Goal: Transaction & Acquisition: Purchase product/service

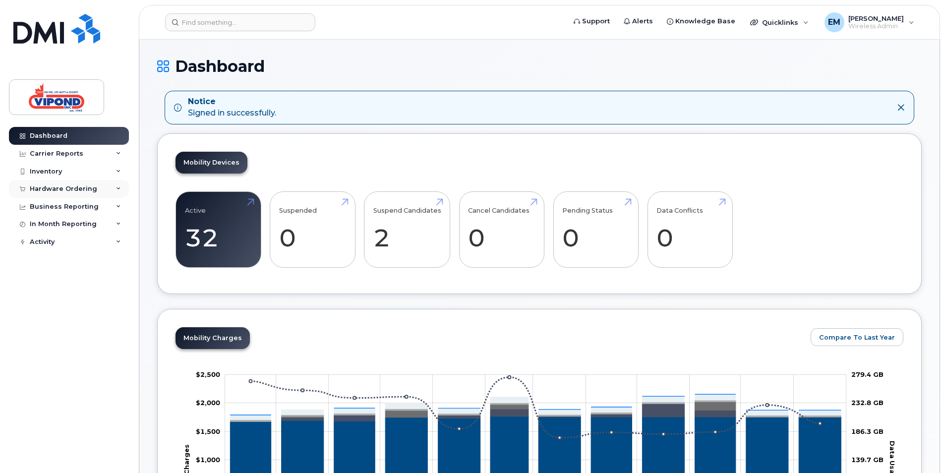
click at [56, 192] on div "Hardware Ordering" at bounding box center [63, 189] width 67 height 8
click at [46, 209] on div "Overview" at bounding box center [50, 207] width 32 height 9
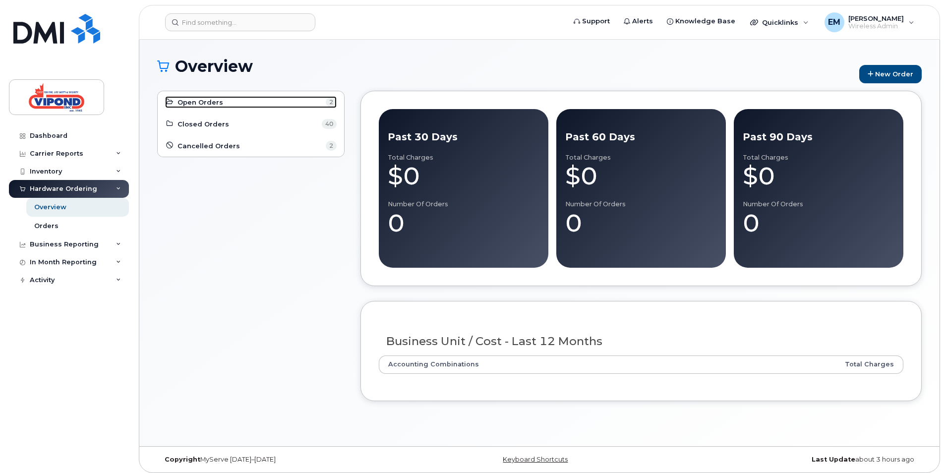
click at [194, 104] on span "Open Orders" at bounding box center [200, 102] width 46 height 9
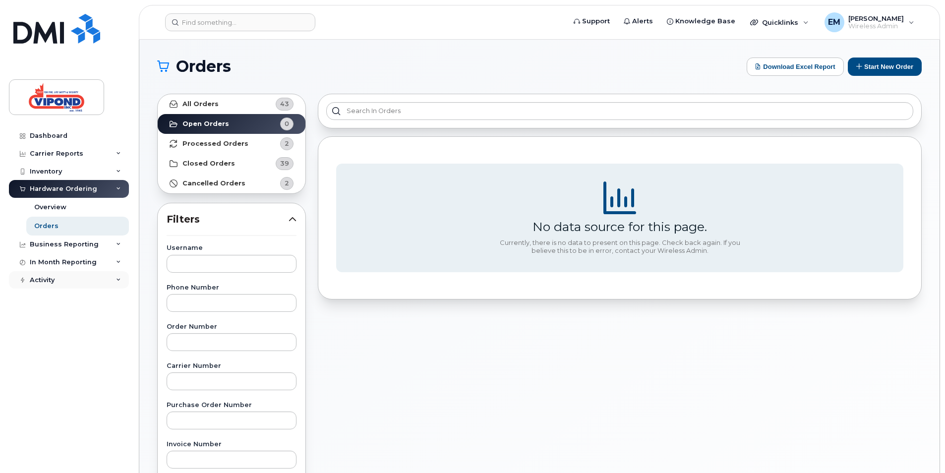
click at [119, 280] on icon at bounding box center [118, 280] width 5 height 5
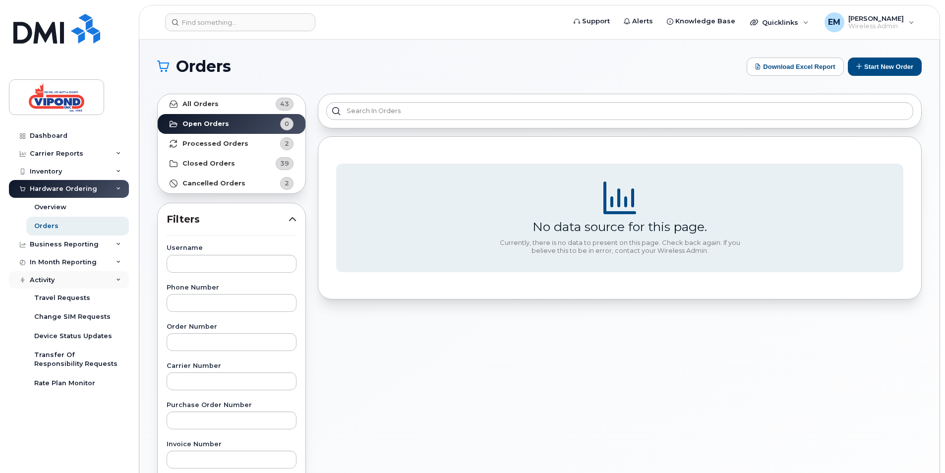
click at [119, 280] on icon at bounding box center [118, 280] width 5 height 5
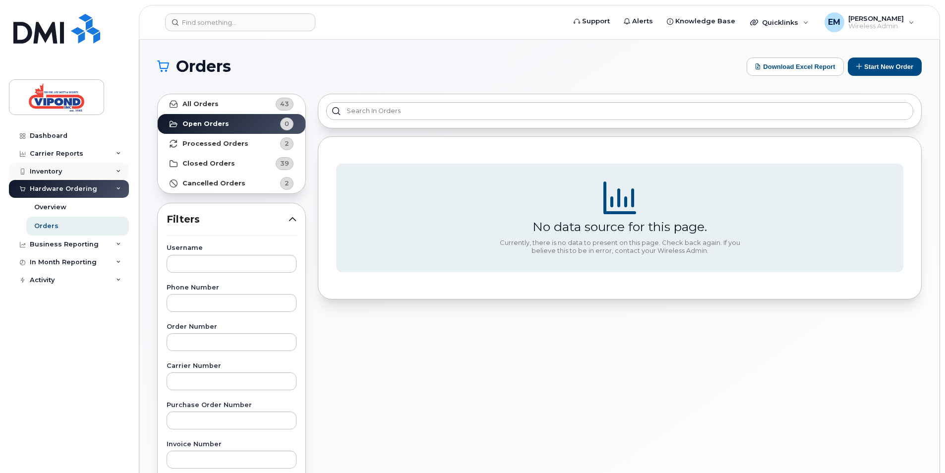
click at [43, 171] on div "Inventory" at bounding box center [46, 172] width 32 height 8
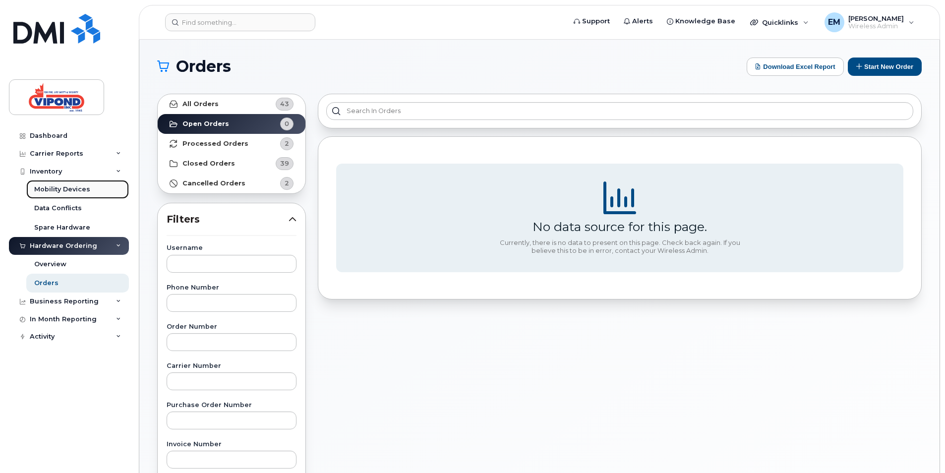
click at [44, 188] on div "Mobility Devices" at bounding box center [62, 189] width 56 height 9
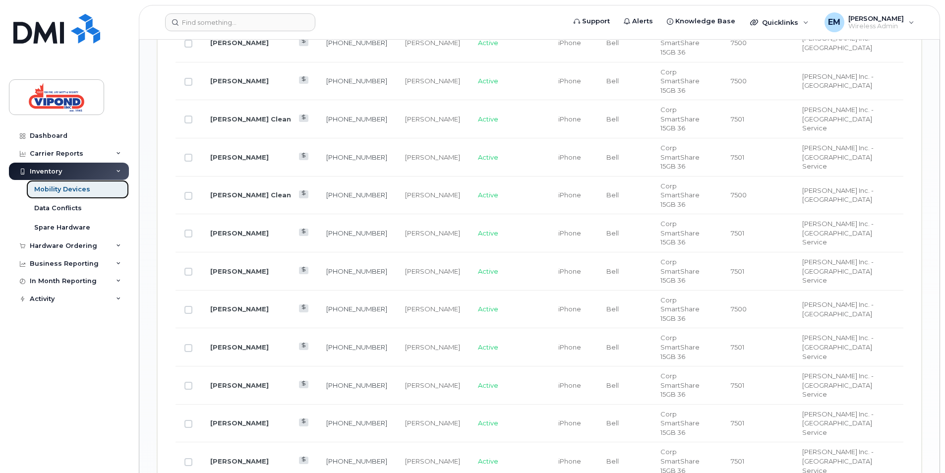
scroll to position [861, 0]
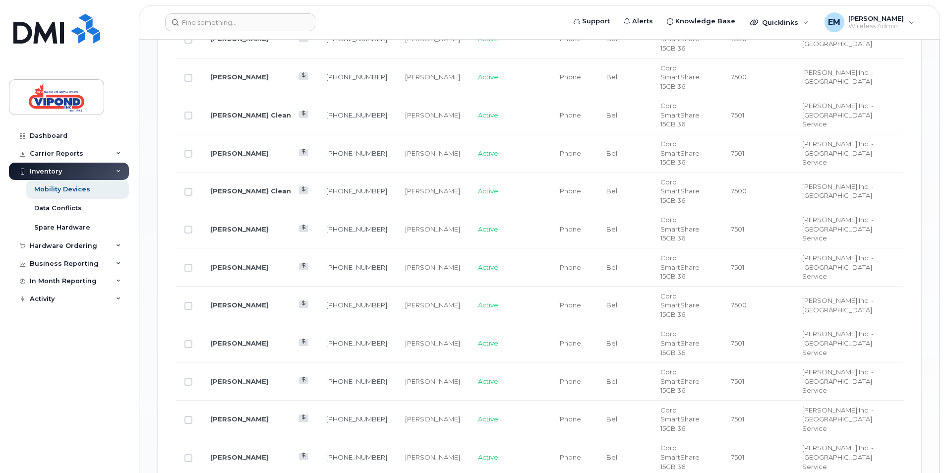
checkbox input "true"
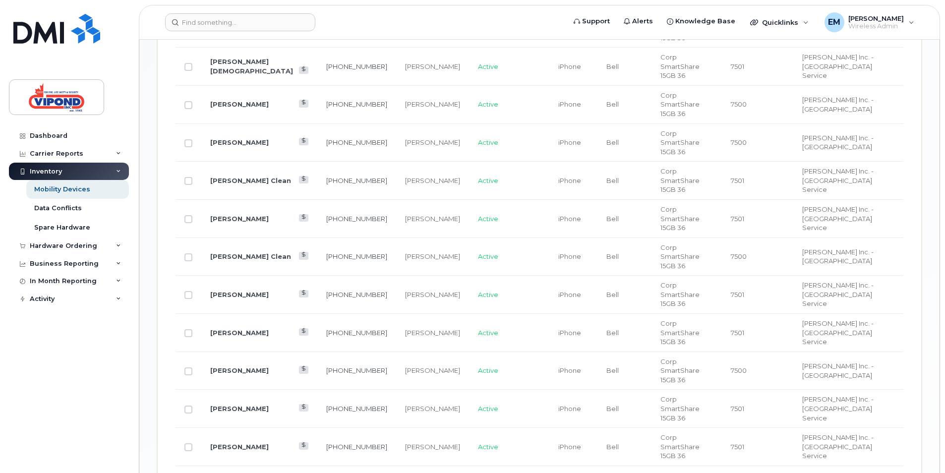
scroll to position [700, 0]
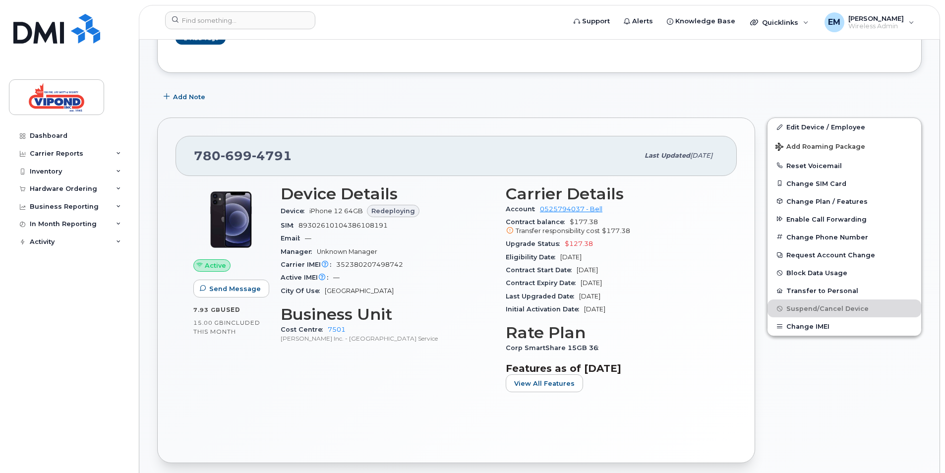
scroll to position [136, 0]
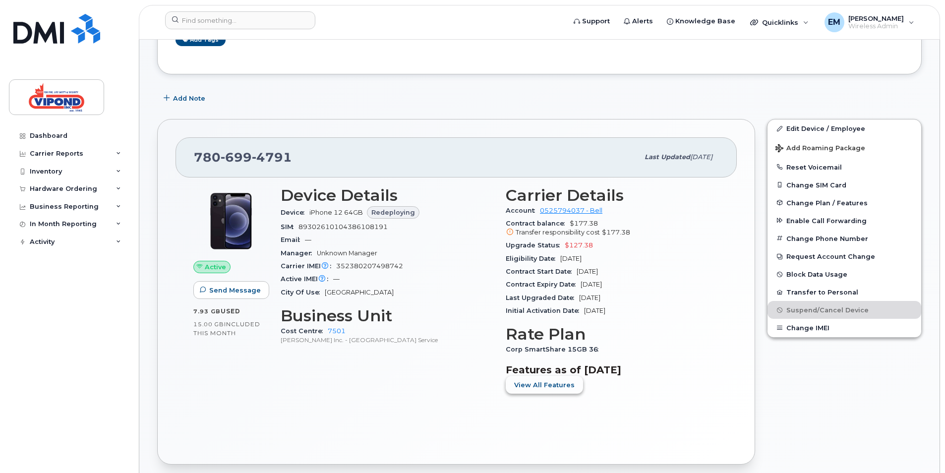
click at [531, 383] on span "View All Features" at bounding box center [544, 384] width 60 height 9
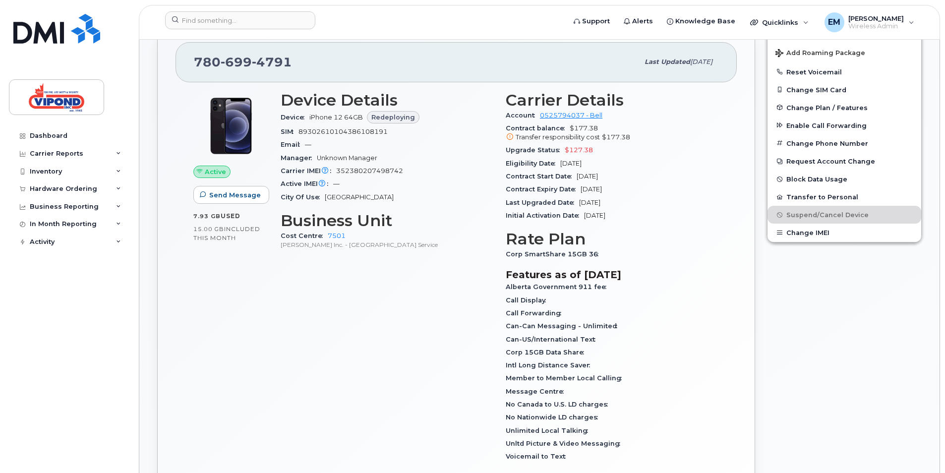
scroll to position [260, 0]
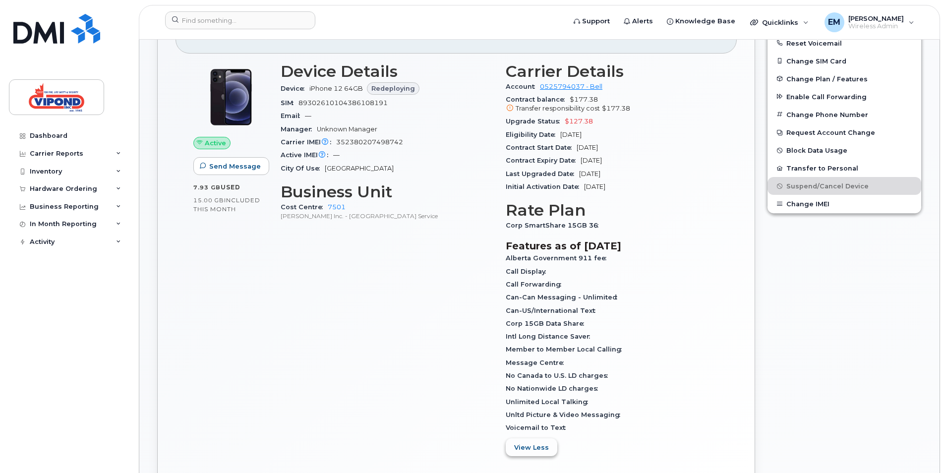
click at [540, 447] on span "View Less" at bounding box center [531, 447] width 35 height 9
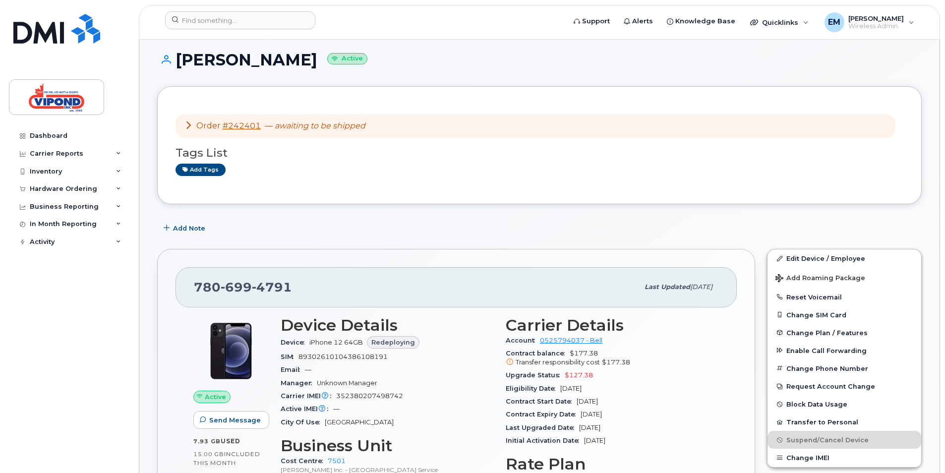
scroll to position [0, 0]
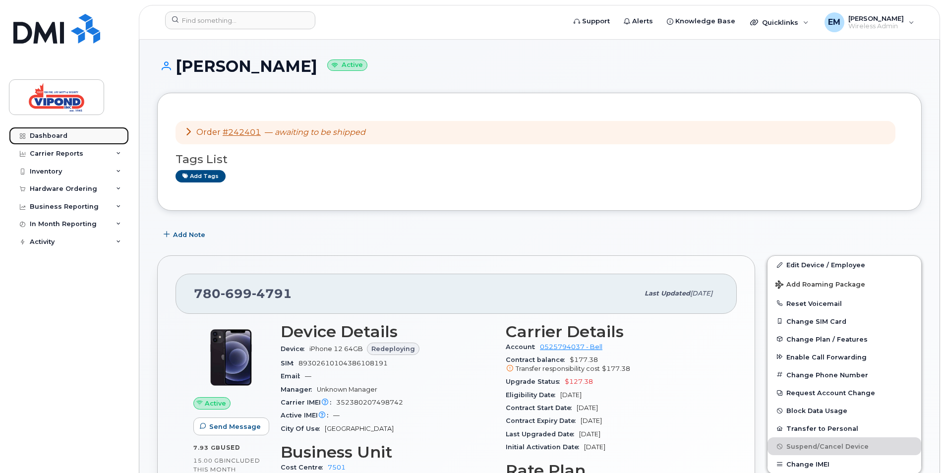
click at [45, 137] on div "Dashboard" at bounding box center [49, 136] width 38 height 8
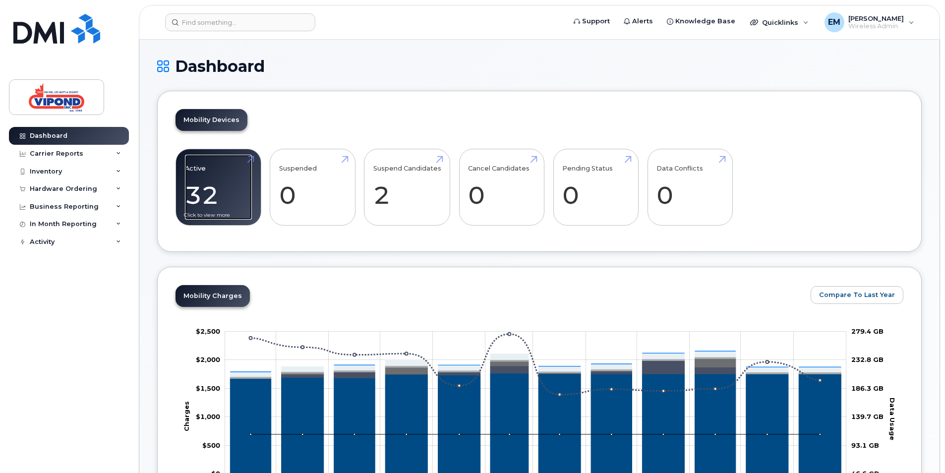
click at [220, 188] on link "Active 32 -96%" at bounding box center [218, 187] width 67 height 65
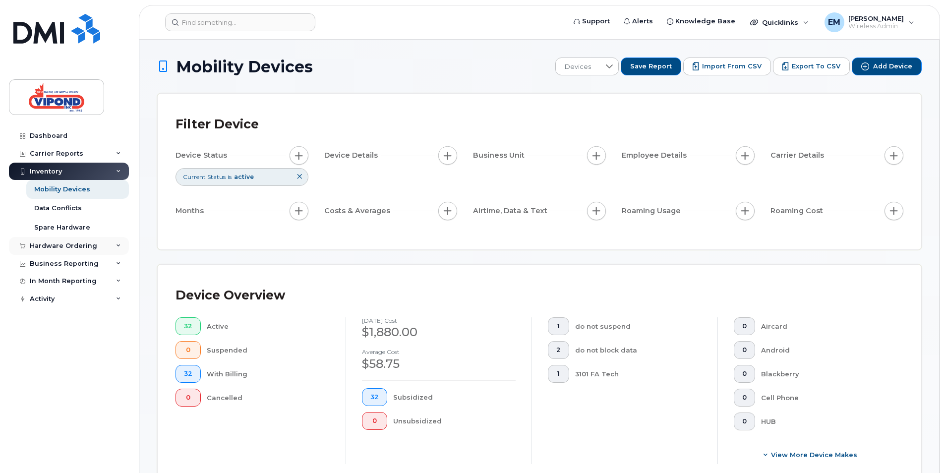
click at [66, 243] on div "Hardware Ordering" at bounding box center [63, 246] width 67 height 8
click at [47, 282] on div "Orders" at bounding box center [46, 283] width 24 height 9
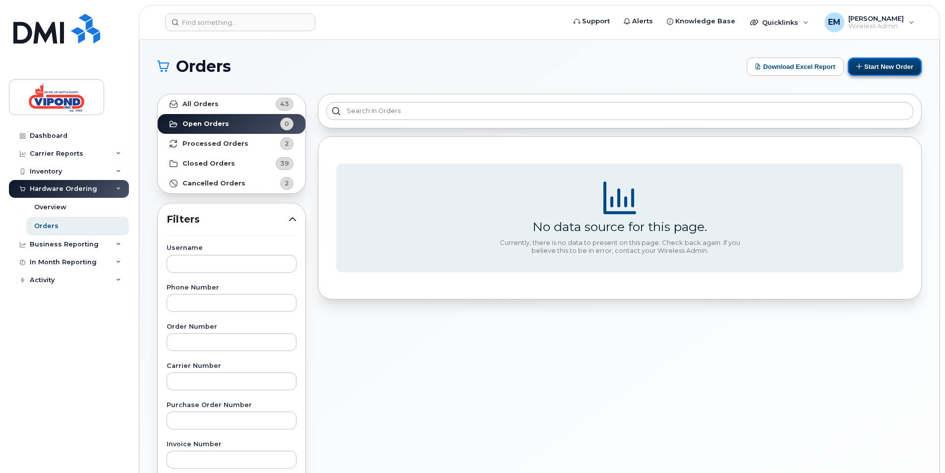
click at [885, 68] on button "Start New Order" at bounding box center [885, 67] width 74 height 18
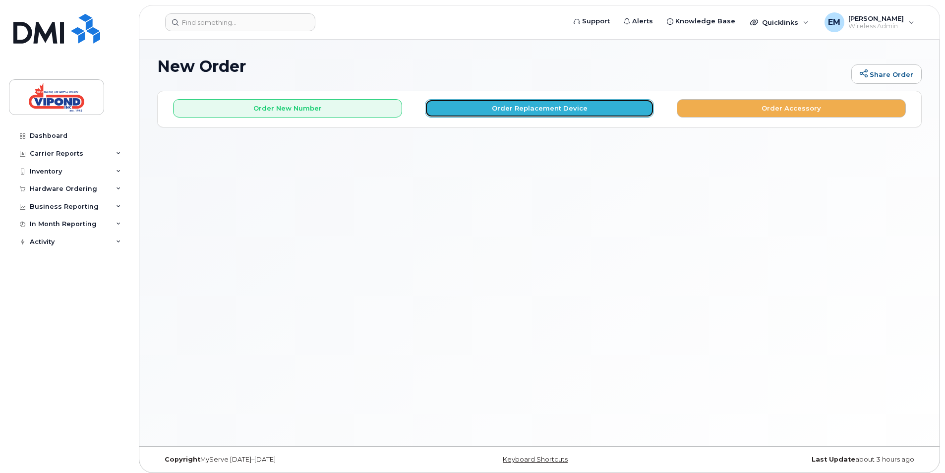
click at [546, 109] on button "Order Replacement Device" at bounding box center [539, 108] width 229 height 18
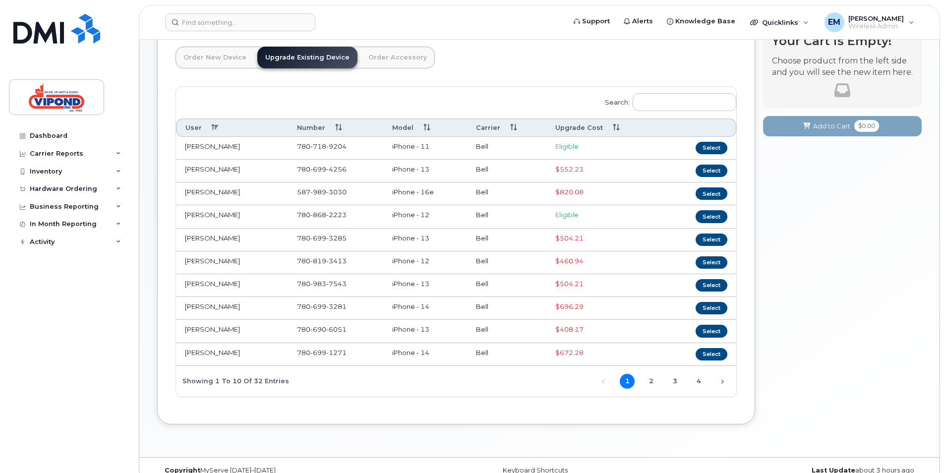
scroll to position [78, 0]
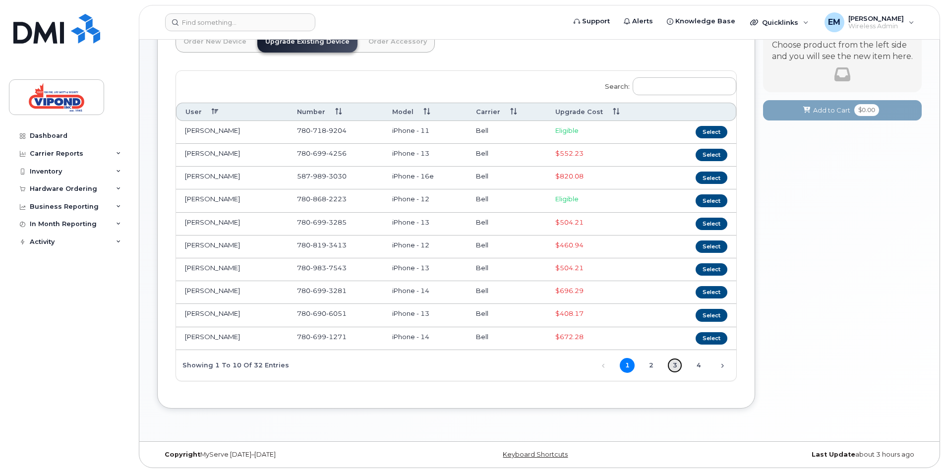
click at [677, 365] on link "3" at bounding box center [674, 365] width 15 height 15
click at [708, 340] on button "Select" at bounding box center [711, 338] width 32 height 12
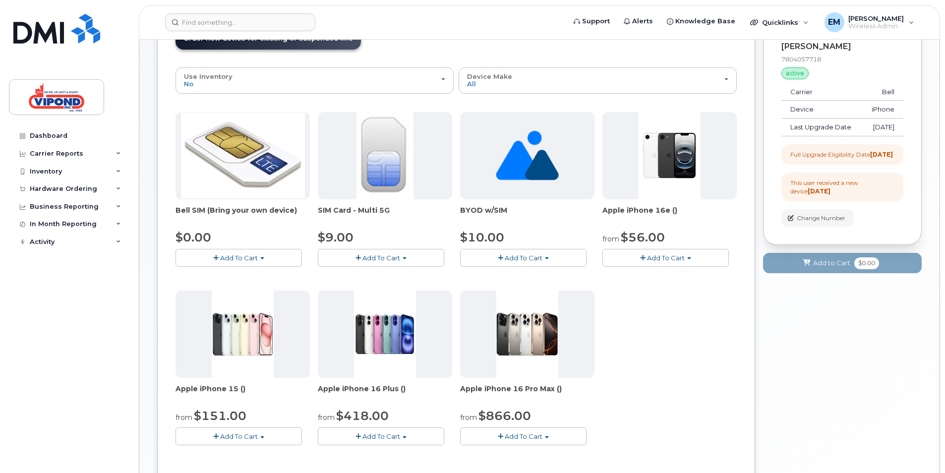
scroll to position [85, 0]
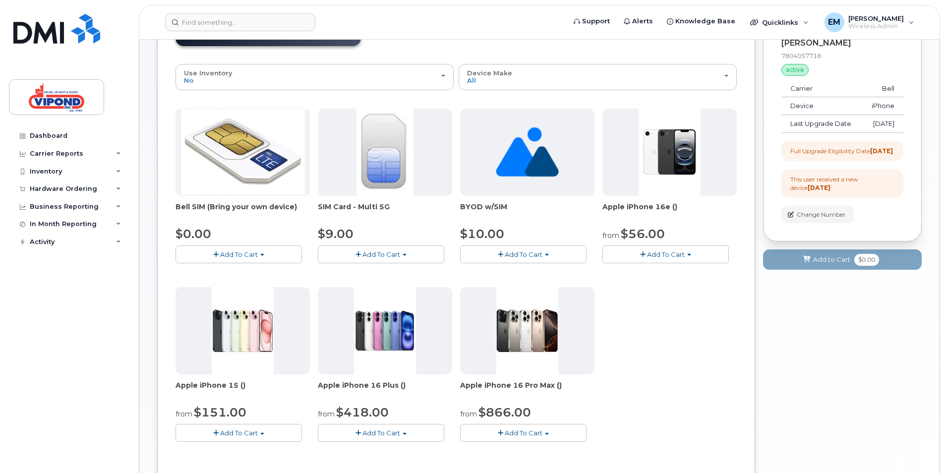
click at [673, 153] on img at bounding box center [669, 152] width 62 height 87
click at [651, 210] on span "Apple iPhone 16e ()" at bounding box center [669, 212] width 134 height 20
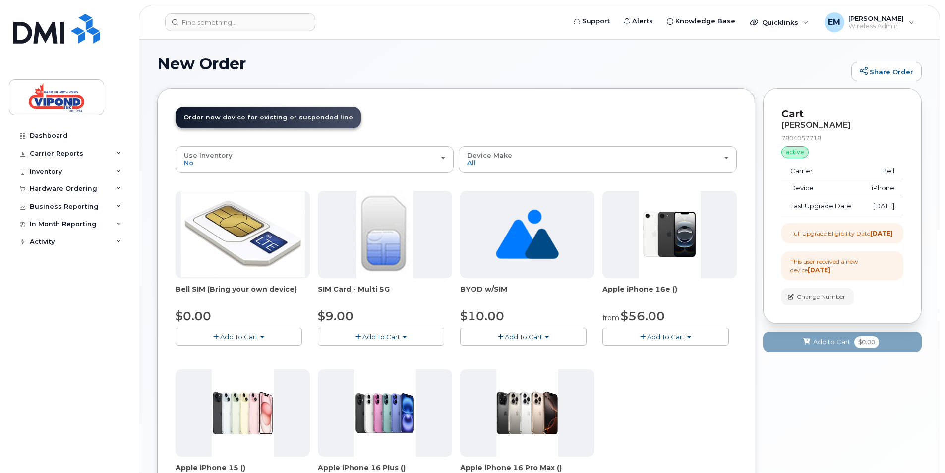
scroll to position [0, 0]
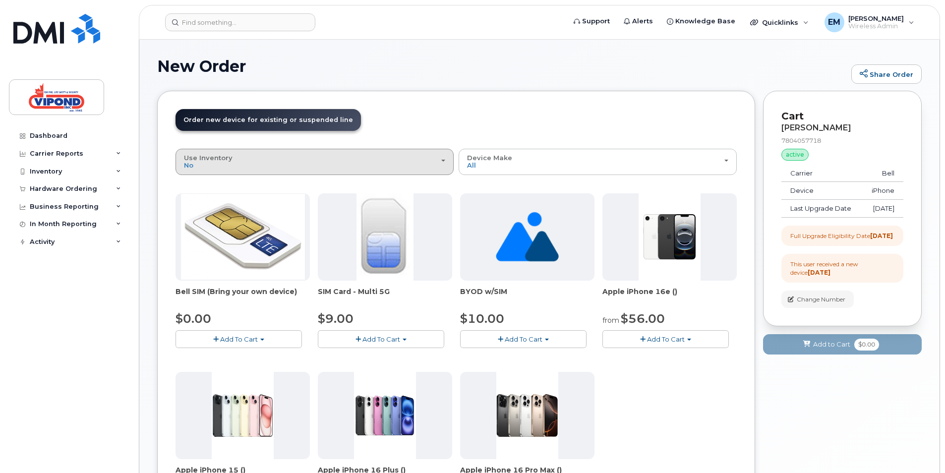
click at [445, 158] on div "Use Inventory No" at bounding box center [314, 161] width 261 height 15
click at [205, 203] on div "Yes" at bounding box center [314, 201] width 273 height 12
click at [445, 158] on div "Use Inventory No" at bounding box center [314, 161] width 261 height 15
click at [192, 198] on label "Yes" at bounding box center [190, 201] width 24 height 12
click at [0, 0] on input "Yes" at bounding box center [0, 0] width 0 height 0
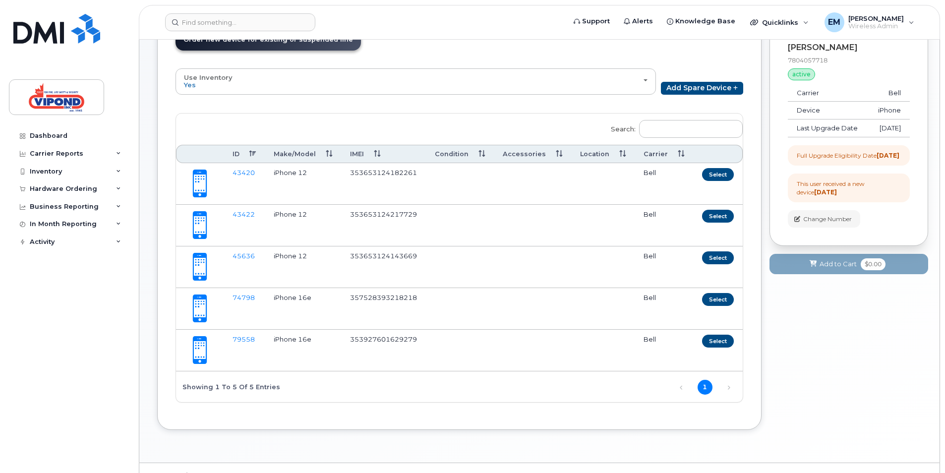
scroll to position [87, 0]
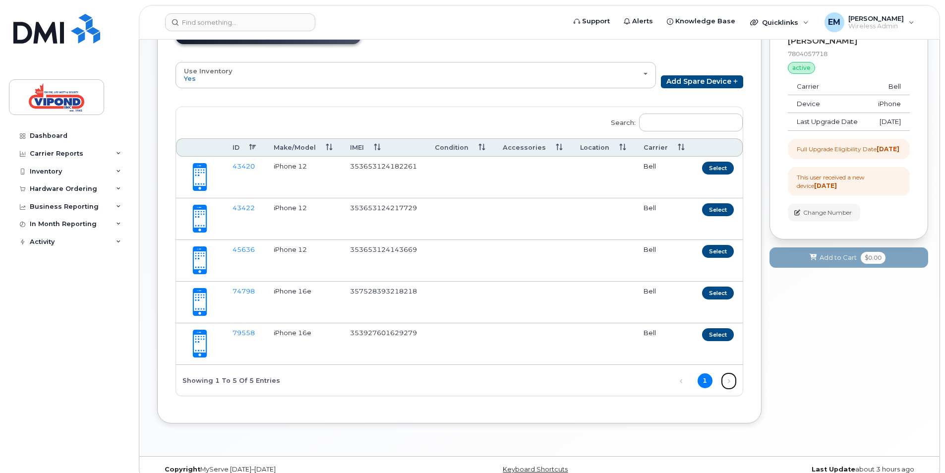
click at [726, 378] on link "Next" at bounding box center [728, 380] width 15 height 15
click at [723, 380] on link "Next" at bounding box center [728, 380] width 15 height 15
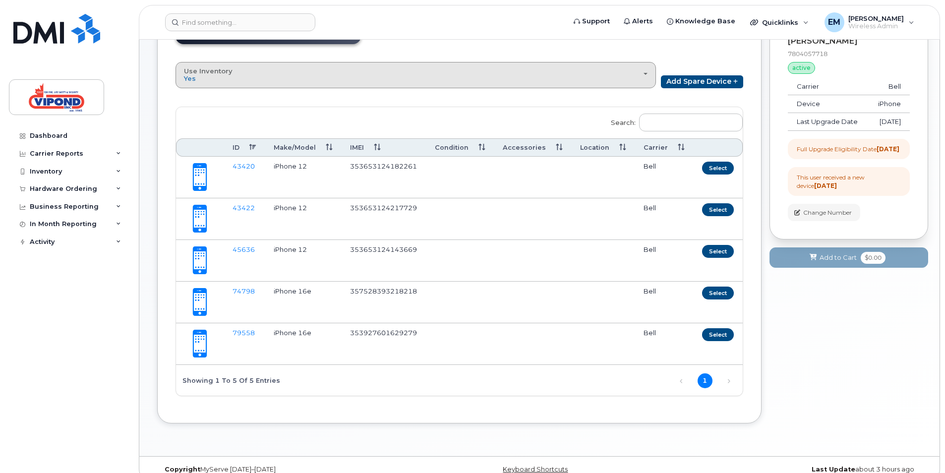
click at [643, 74] on span "button" at bounding box center [645, 74] width 4 height 2
click at [195, 96] on label "No" at bounding box center [188, 98] width 21 height 12
click at [0, 0] on input "No" at bounding box center [0, 0] width 0 height 0
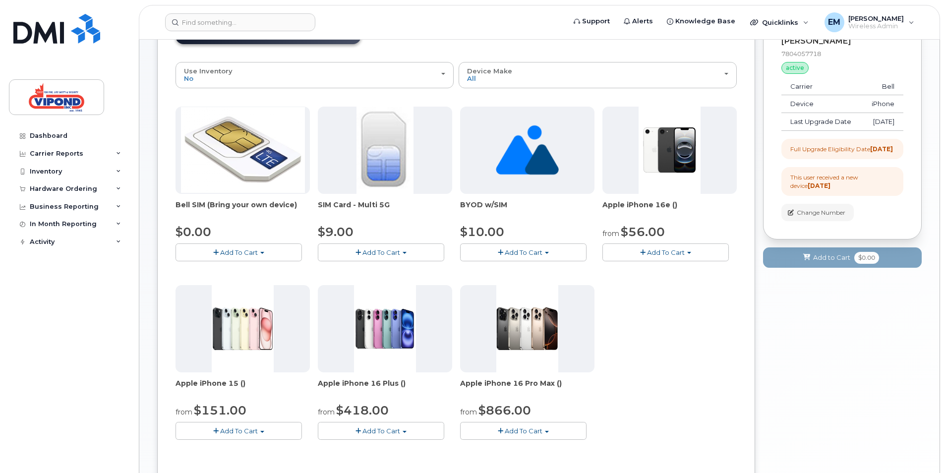
click at [651, 255] on span "Add To Cart" at bounding box center [666, 252] width 38 height 8
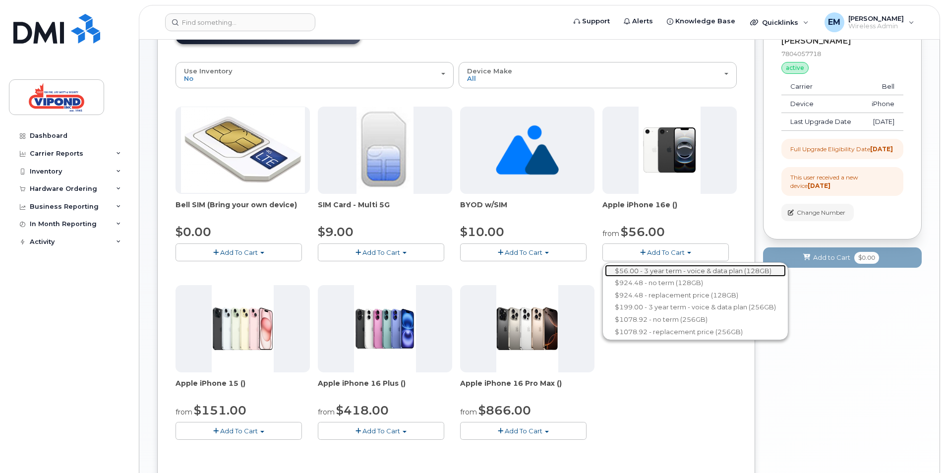
click at [652, 270] on link "$56.00 - 3 year term - voice & data plan (128GB)" at bounding box center [695, 271] width 181 height 12
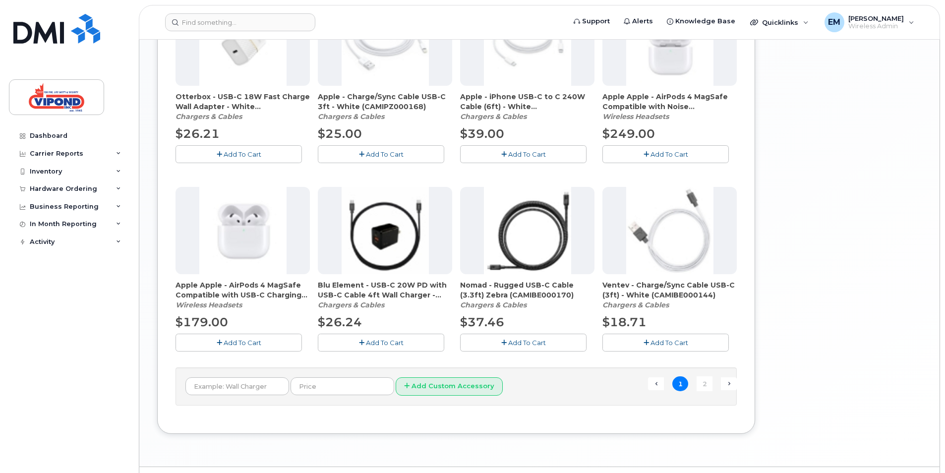
scroll to position [627, 0]
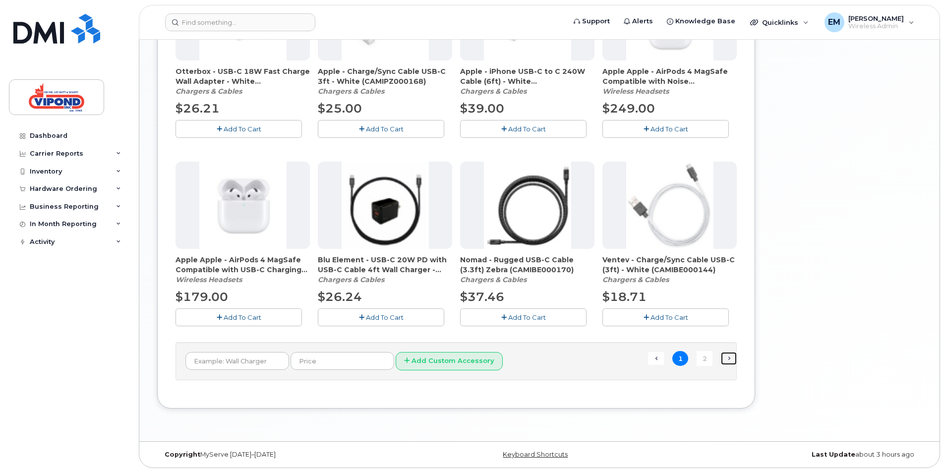
click at [729, 359] on link "Next →" at bounding box center [729, 358] width 16 height 13
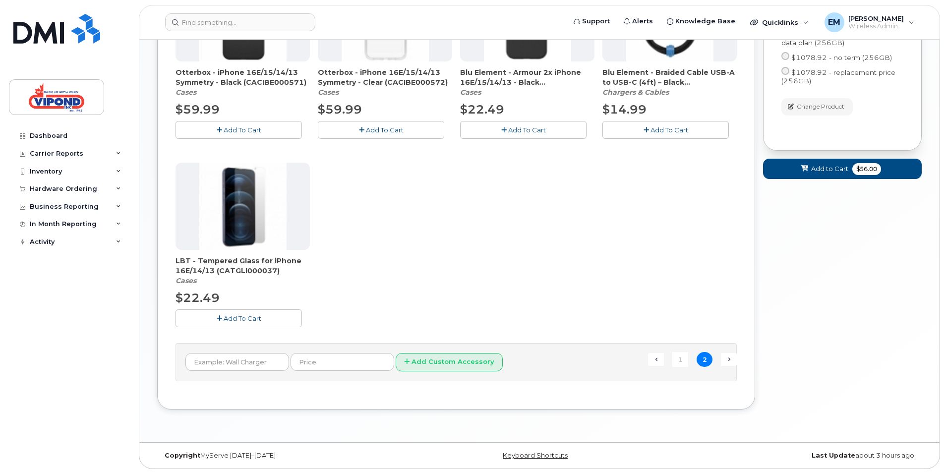
scroll to position [439, 0]
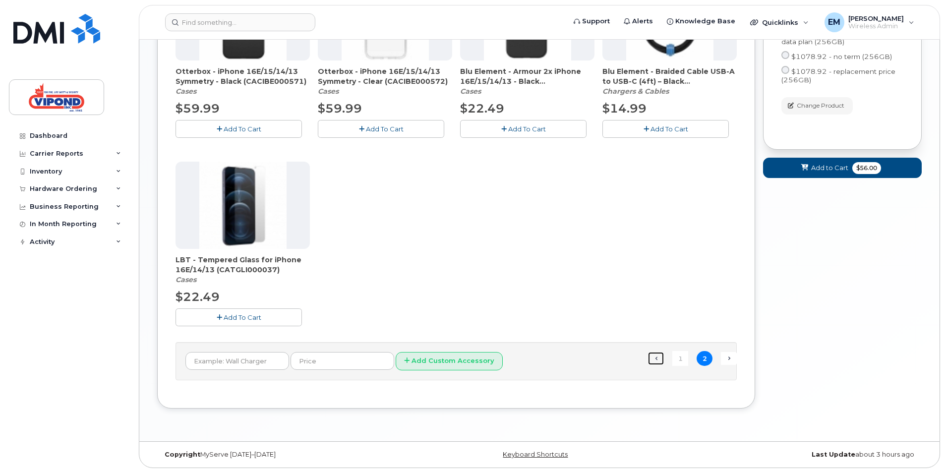
click at [656, 361] on link "← Previous" at bounding box center [656, 358] width 16 height 13
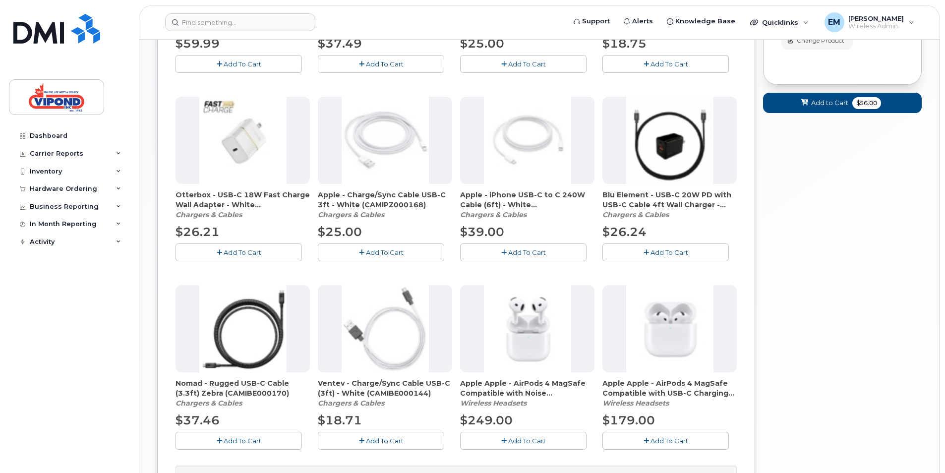
scroll to position [513, 0]
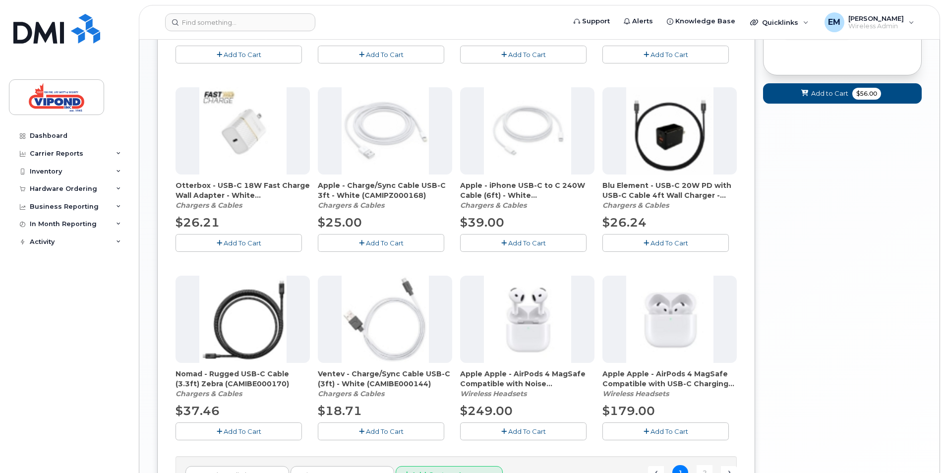
click at [659, 244] on span "Add To Cart" at bounding box center [669, 243] width 38 height 8
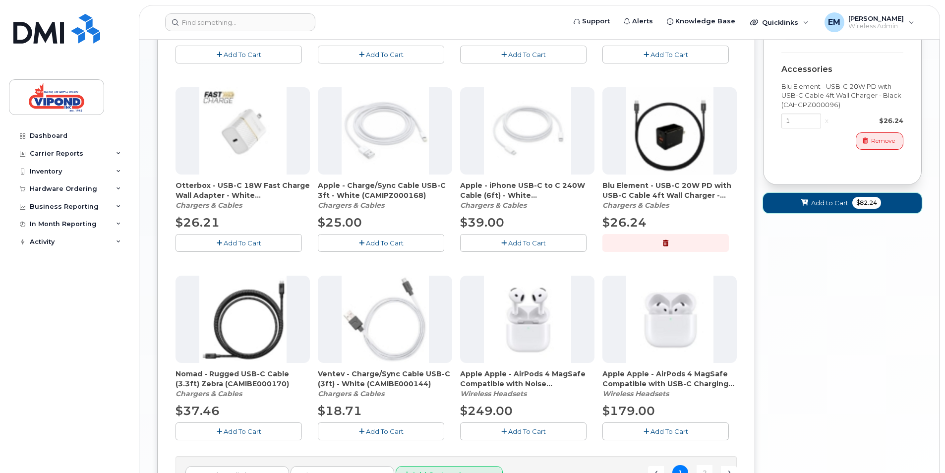
click at [810, 213] on button "Add to Cart $82.24" at bounding box center [842, 203] width 159 height 20
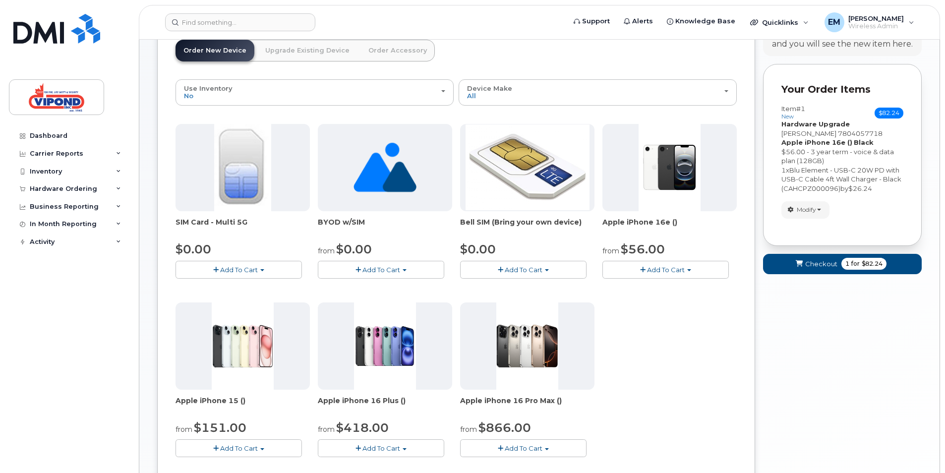
scroll to position [60, 0]
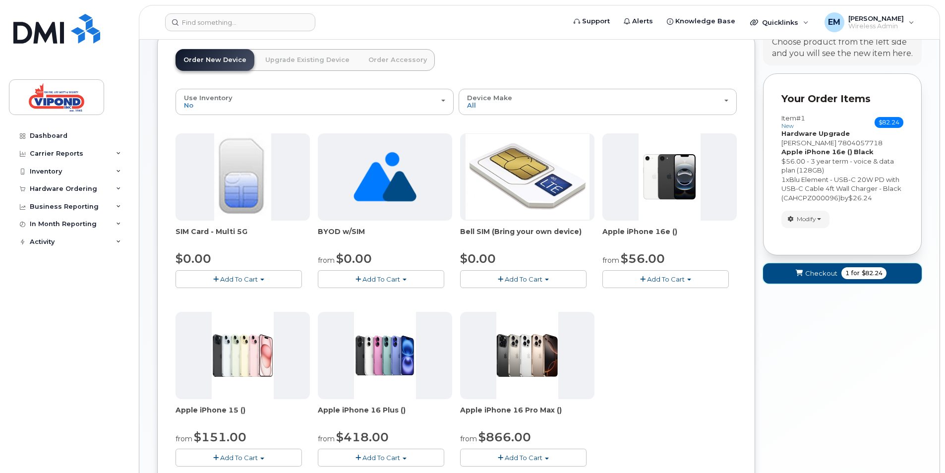
click at [814, 275] on span "Checkout" at bounding box center [821, 273] width 32 height 9
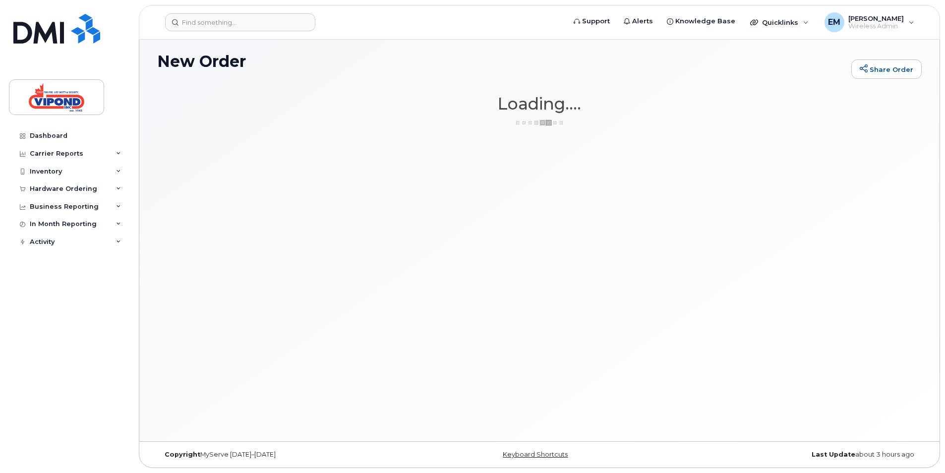
scroll to position [5, 0]
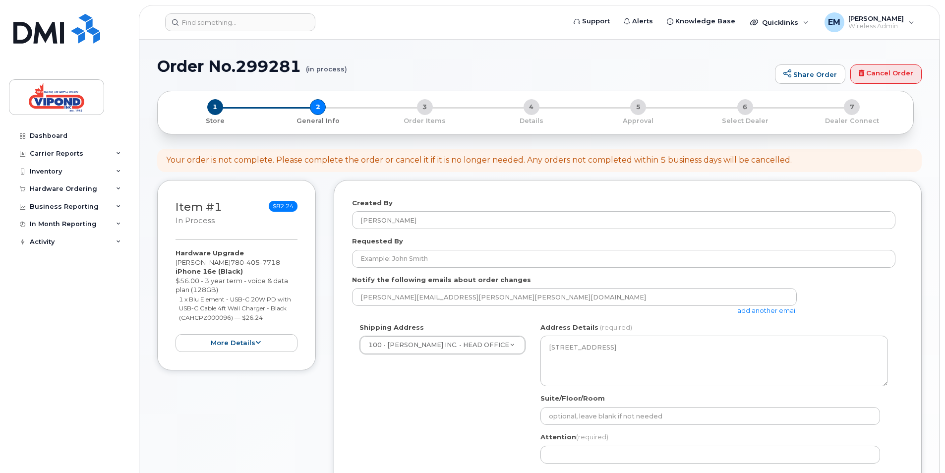
select select
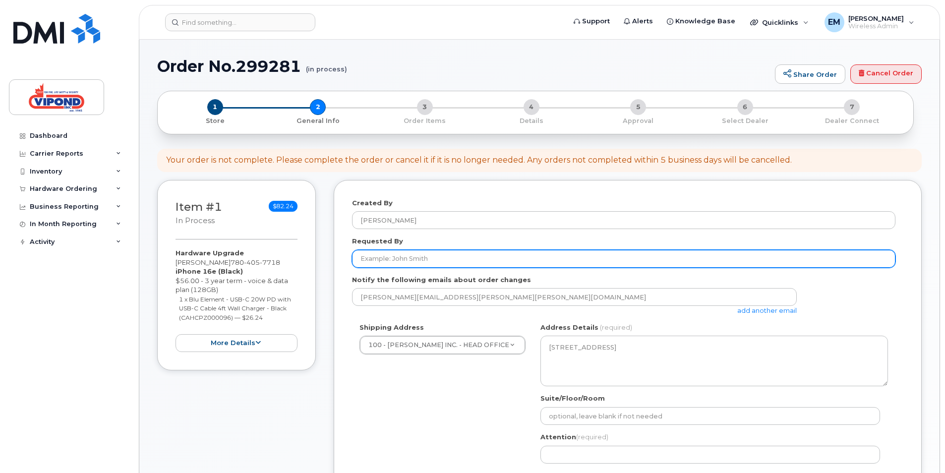
click at [395, 261] on input "Requested By" at bounding box center [623, 259] width 543 height 18
type input "[PERSON_NAME]"
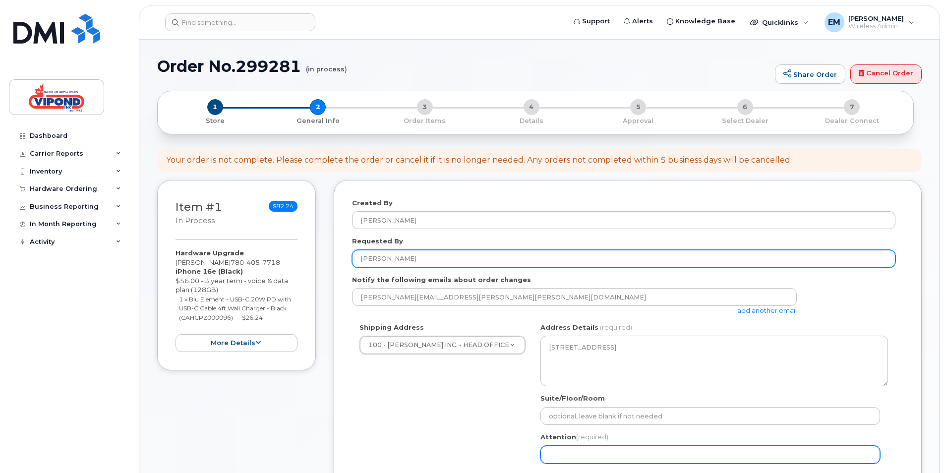
type input "[PERSON_NAME]"
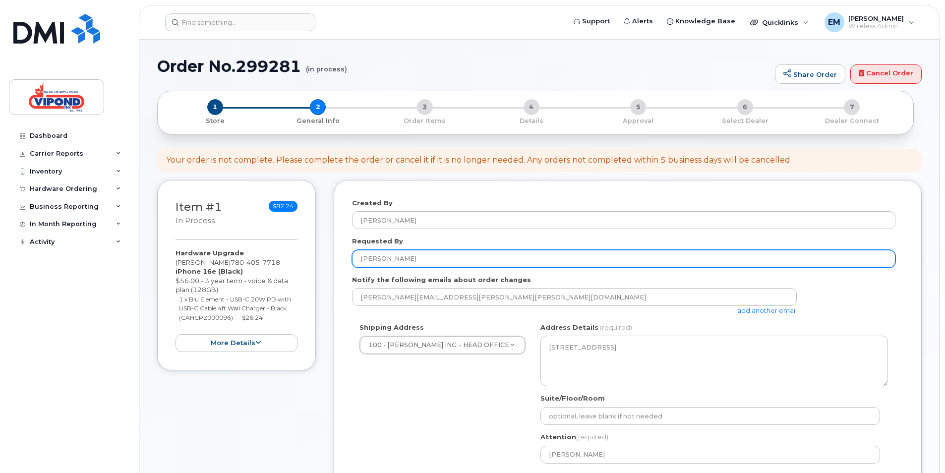
type input "7806992643"
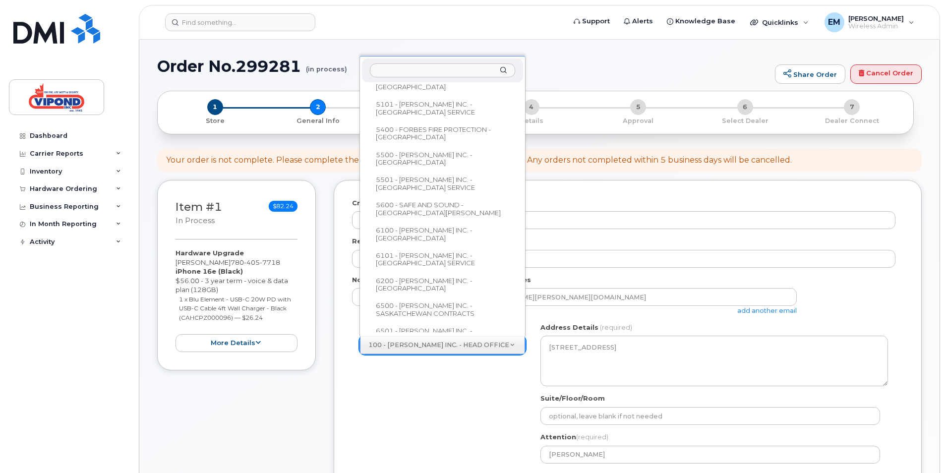
scroll to position [614, 0]
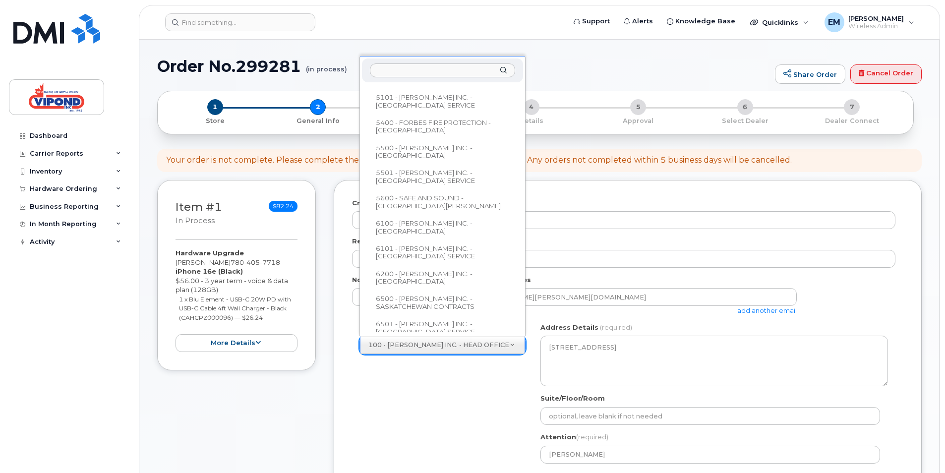
select select
type textarea "13056 Yellowhead Trail Edmonton Alberta T5L 3C1"
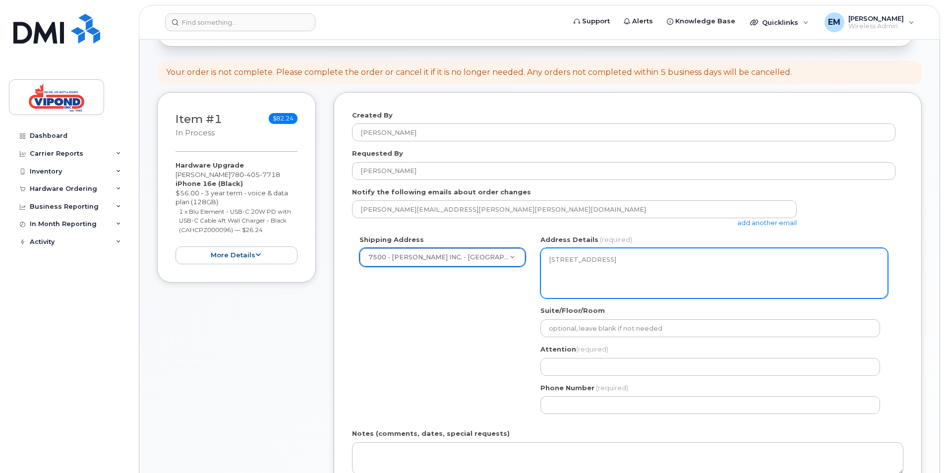
scroll to position [99, 0]
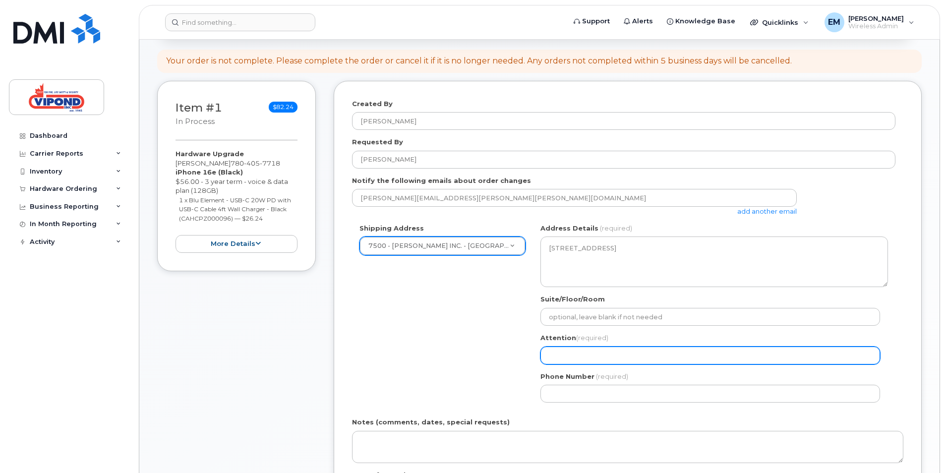
click at [550, 356] on input "Attention (required)" at bounding box center [710, 355] width 340 height 18
type input "[PERSON_NAME]"
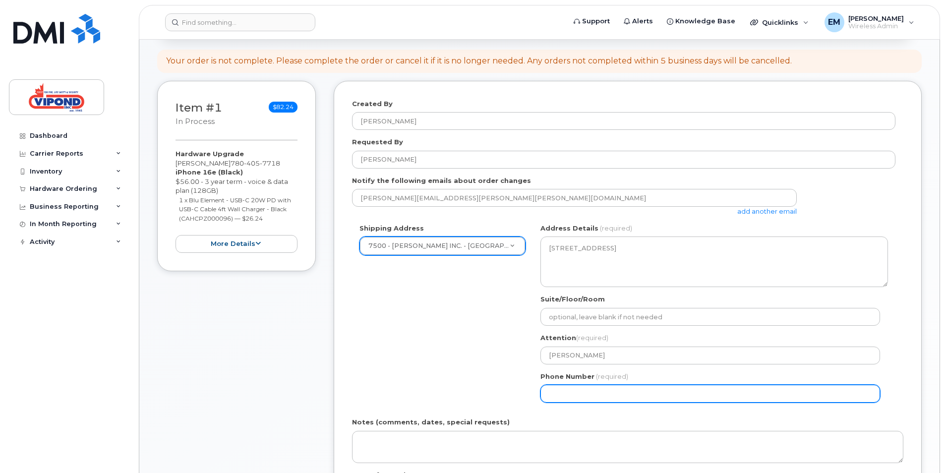
type input "7806992643"
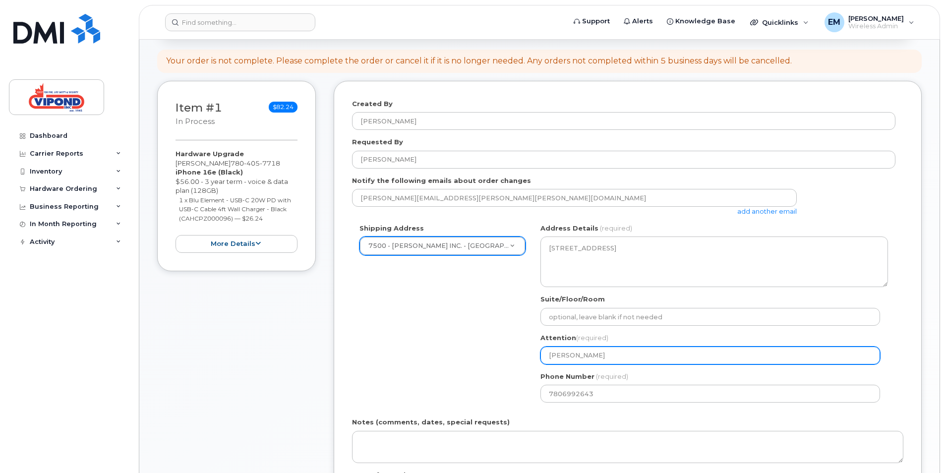
select select
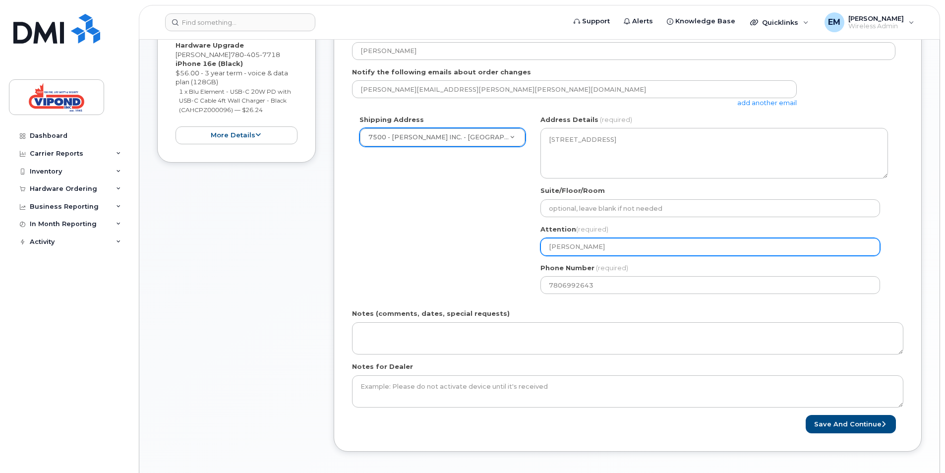
scroll to position [211, 0]
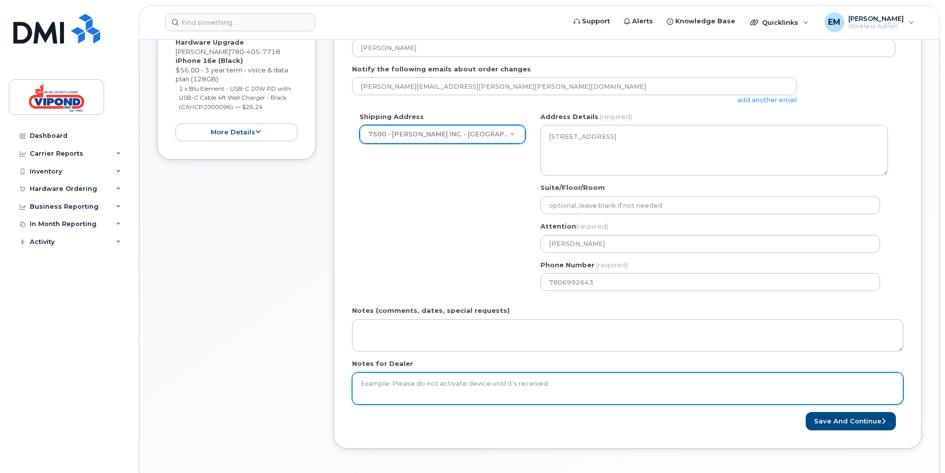
click at [455, 385] on textarea "Notes for Dealer" at bounding box center [627, 388] width 551 height 33
click at [456, 383] on textarea "Change name of User to Jaimie Tobar" at bounding box center [627, 388] width 551 height 33
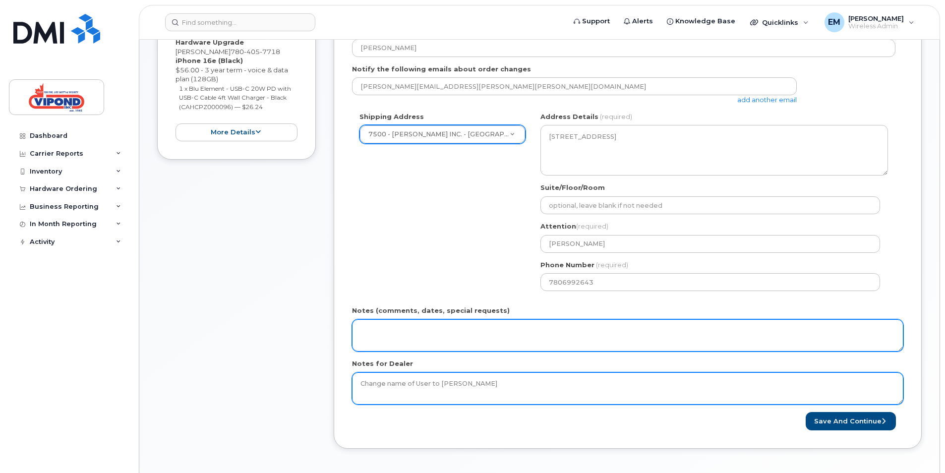
type textarea "Change name of User to [PERSON_NAME]"
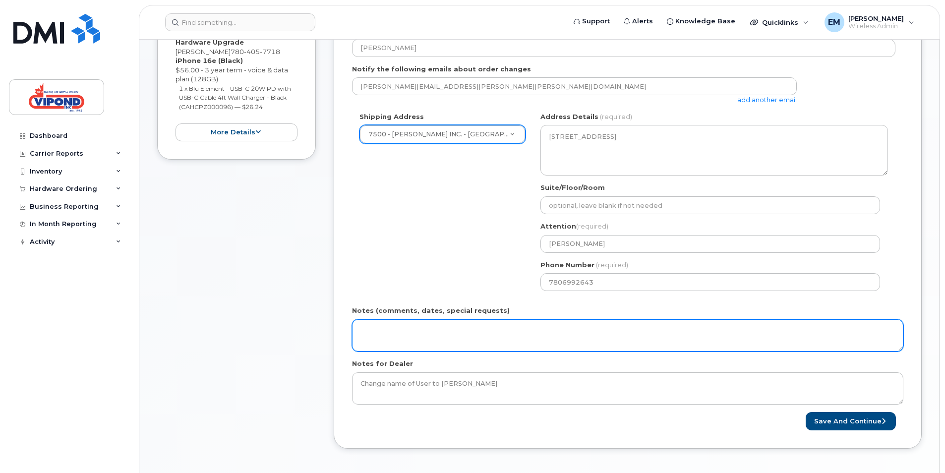
click at [366, 330] on textarea "Notes (comments, dates, special requests)" at bounding box center [627, 335] width 551 height 33
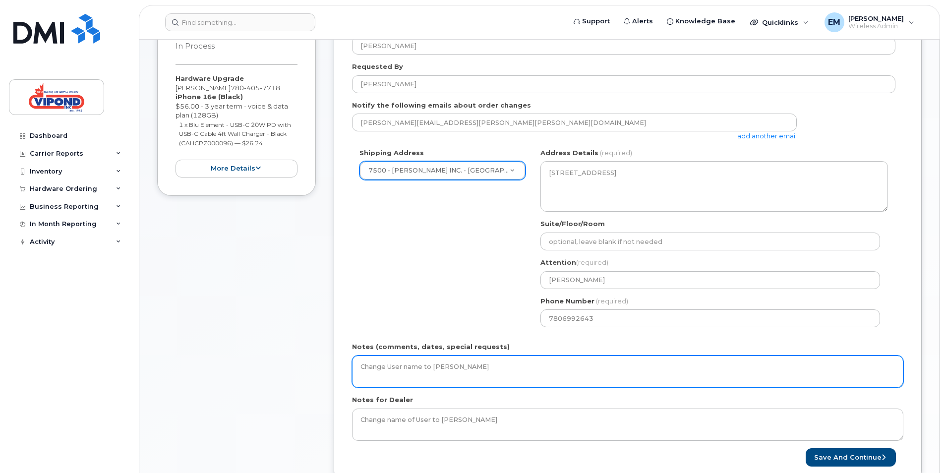
scroll to position [273, 0]
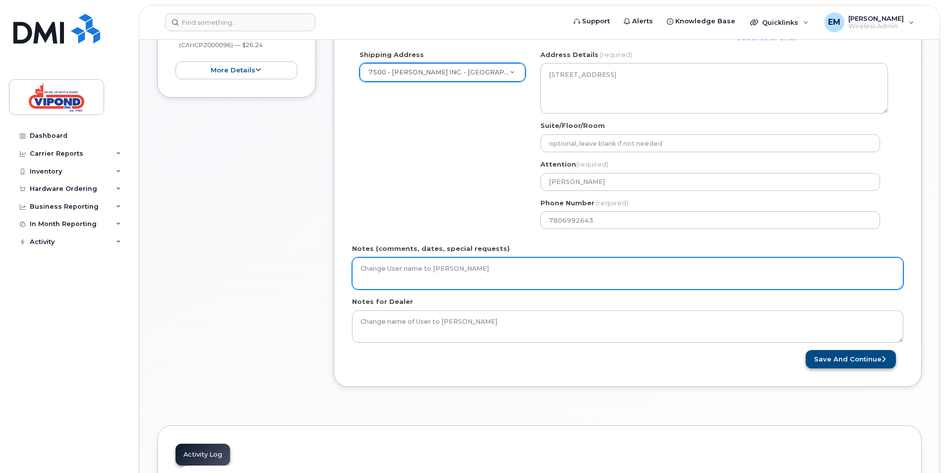
type textarea "Change User name to [PERSON_NAME]"
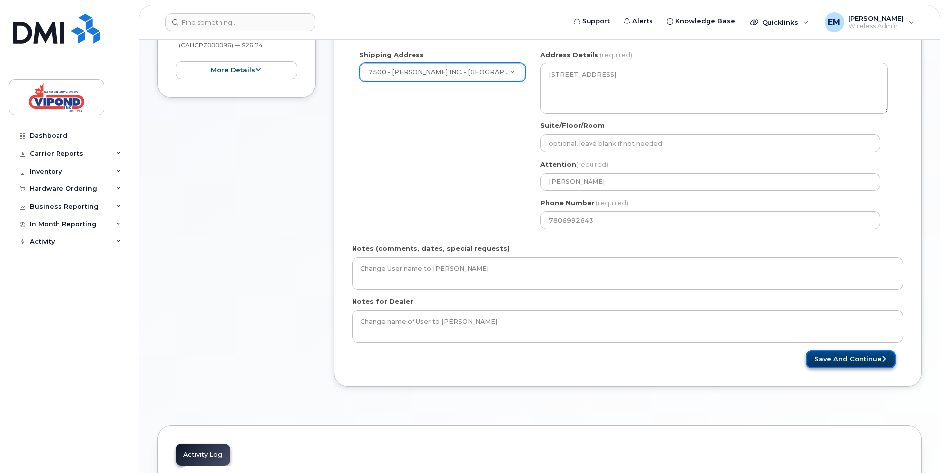
click at [855, 360] on button "Save and Continue" at bounding box center [850, 359] width 90 height 18
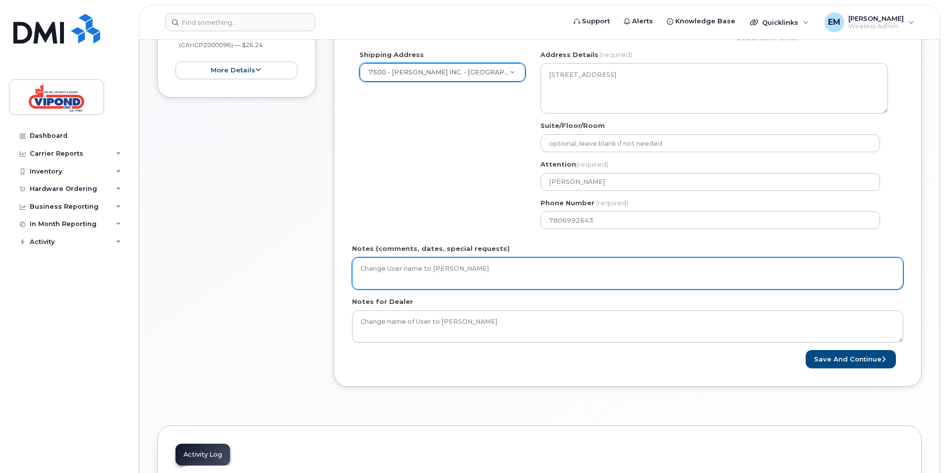
drag, startPoint x: 484, startPoint y: 271, endPoint x: 346, endPoint y: 269, distance: 137.3
click at [346, 269] on div "Created By Evan McClean Requested By Evan McClean Notify the following emails a…" at bounding box center [628, 147] width 588 height 480
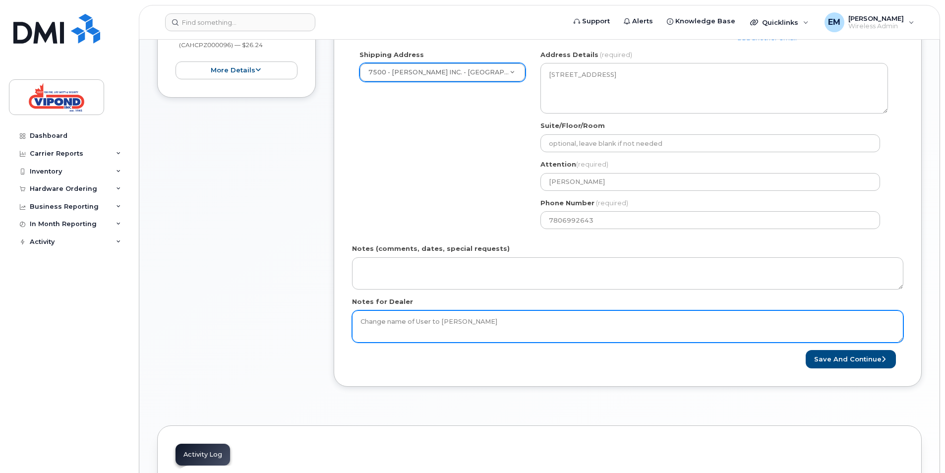
drag, startPoint x: 480, startPoint y: 319, endPoint x: 361, endPoint y: 318, distance: 119.0
click at [361, 318] on textarea "Change name of User to [PERSON_NAME]" at bounding box center [627, 326] width 551 height 33
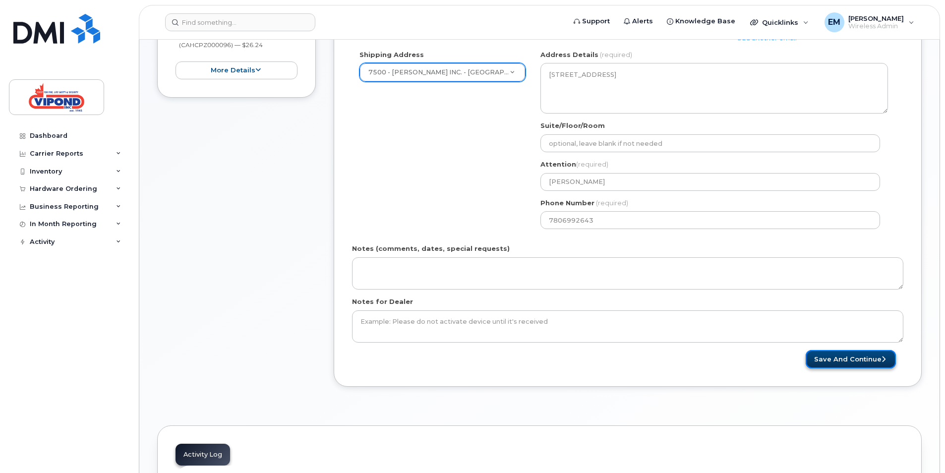
click at [849, 359] on button "Save and Continue" at bounding box center [850, 359] width 90 height 18
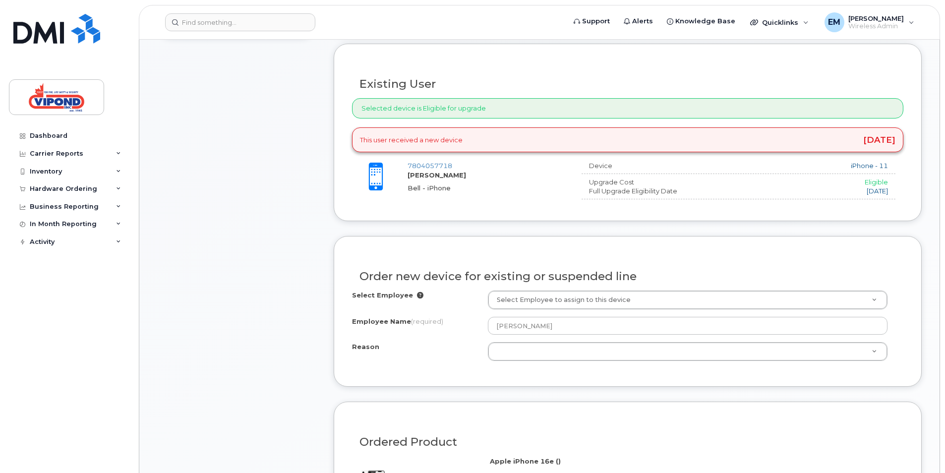
scroll to position [335, 0]
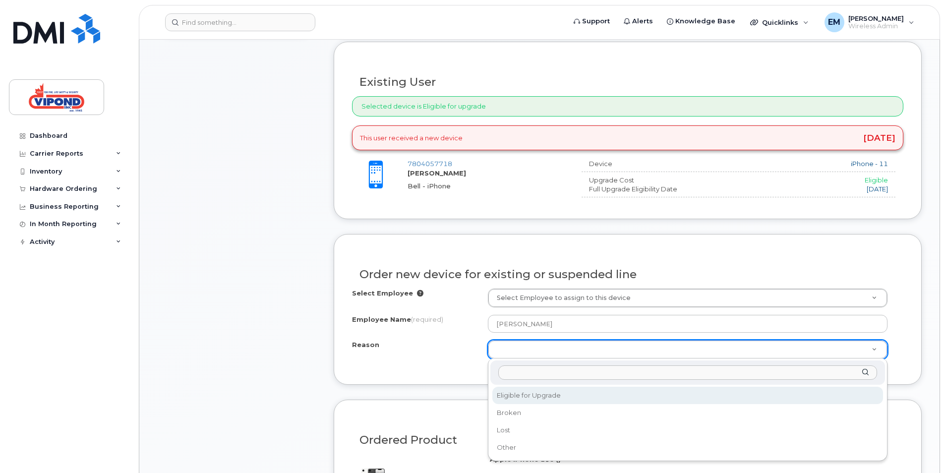
select select "eligible_for_upgrade"
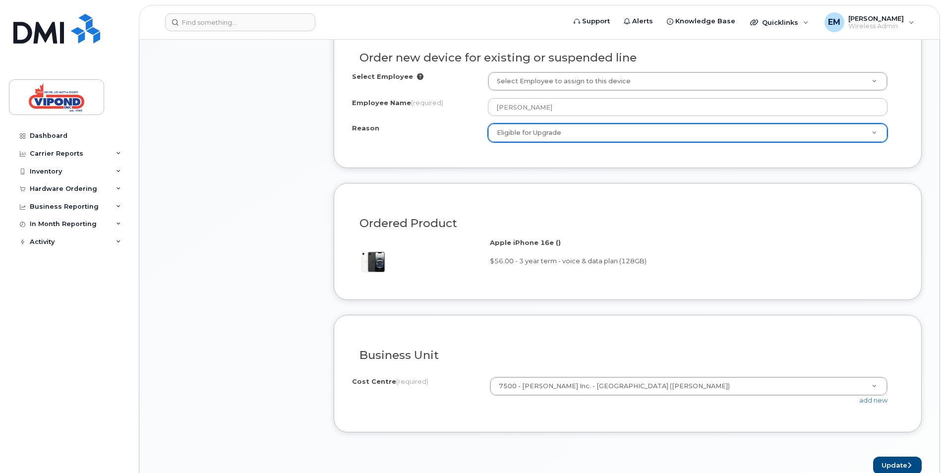
scroll to position [558, 0]
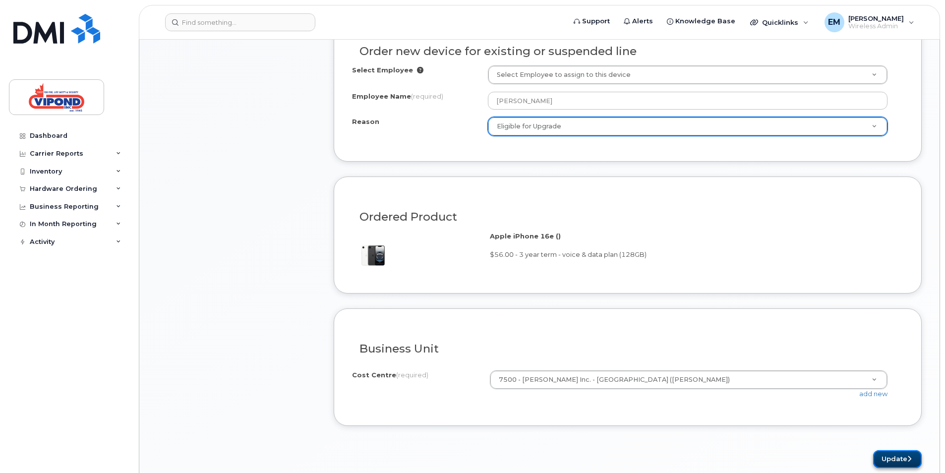
click at [893, 458] on button "Update" at bounding box center [897, 459] width 49 height 18
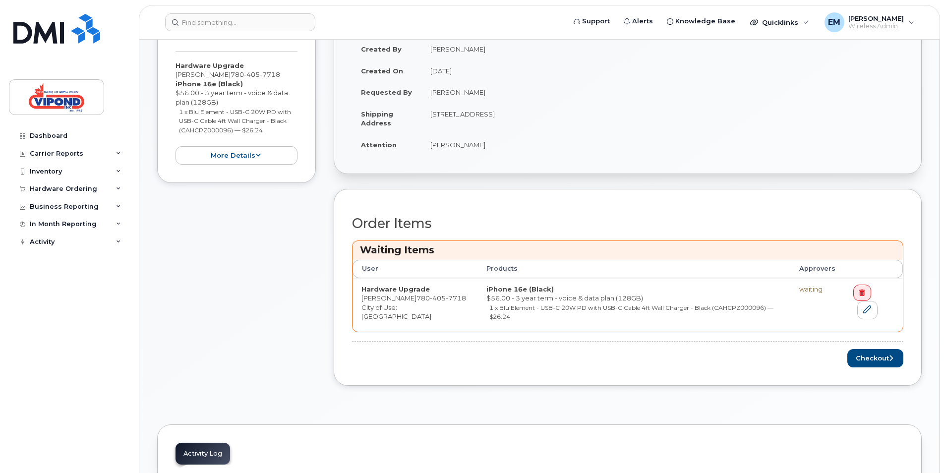
scroll to position [235, 0]
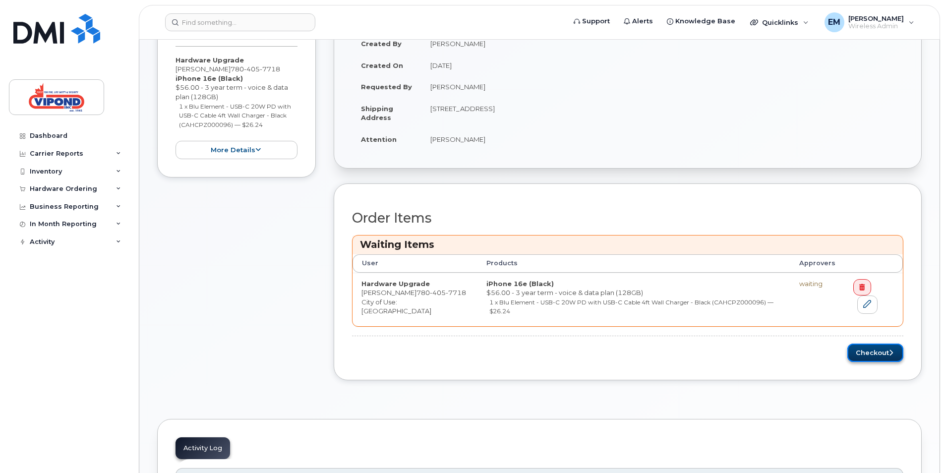
click at [877, 345] on button "Checkout" at bounding box center [875, 353] width 56 height 18
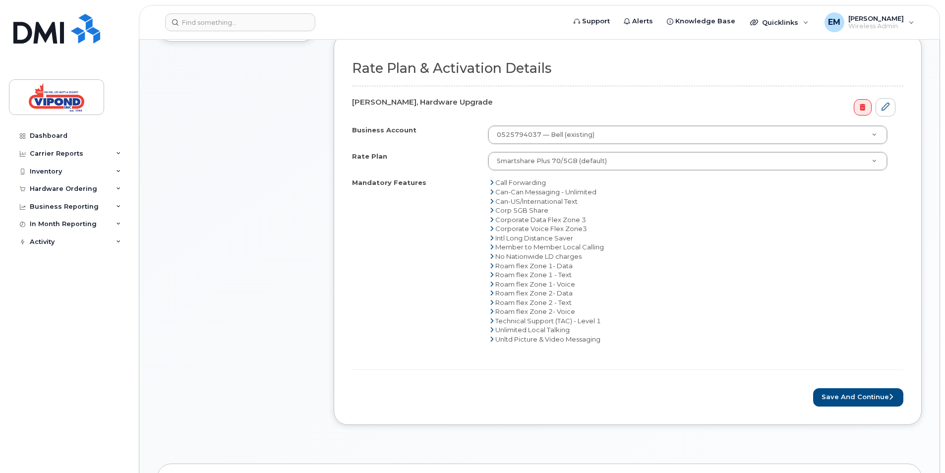
scroll to position [322, 0]
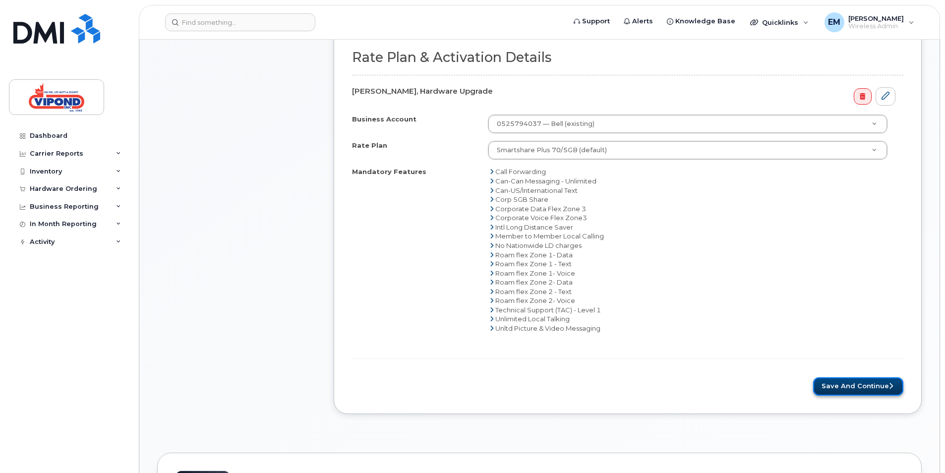
click at [853, 386] on button "Save and Continue" at bounding box center [858, 386] width 90 height 18
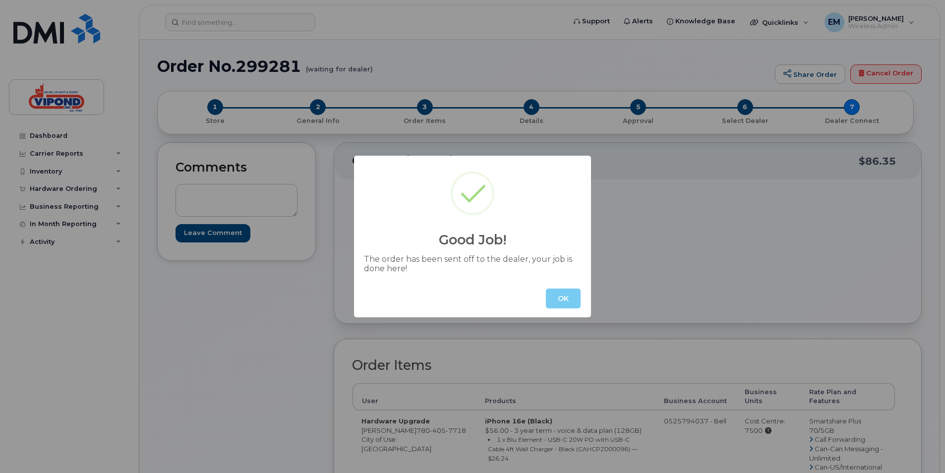
click at [563, 305] on button "OK" at bounding box center [563, 298] width 35 height 20
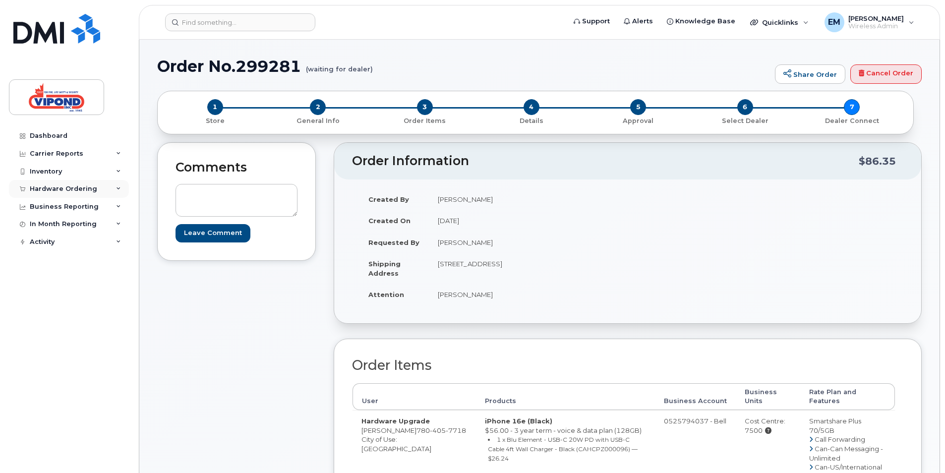
click at [71, 187] on div "Hardware Ordering" at bounding box center [63, 189] width 67 height 8
click at [45, 227] on div "Orders" at bounding box center [46, 226] width 24 height 9
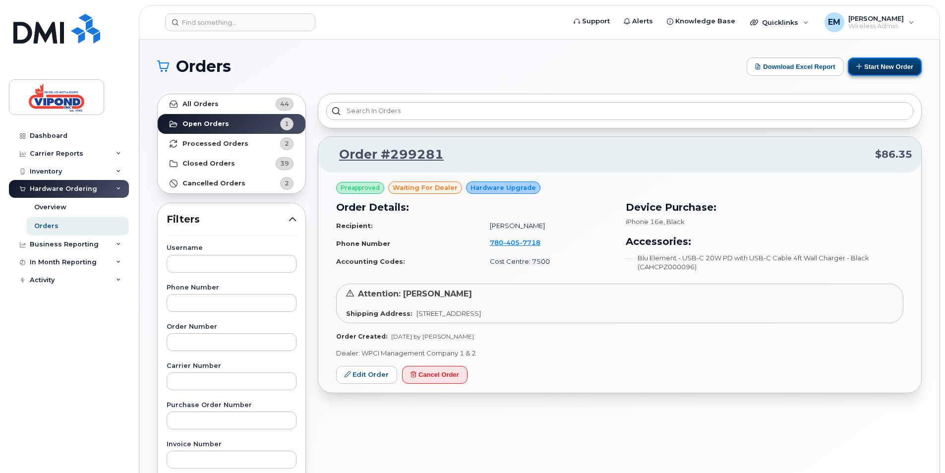
click at [882, 65] on button "Start New Order" at bounding box center [885, 67] width 74 height 18
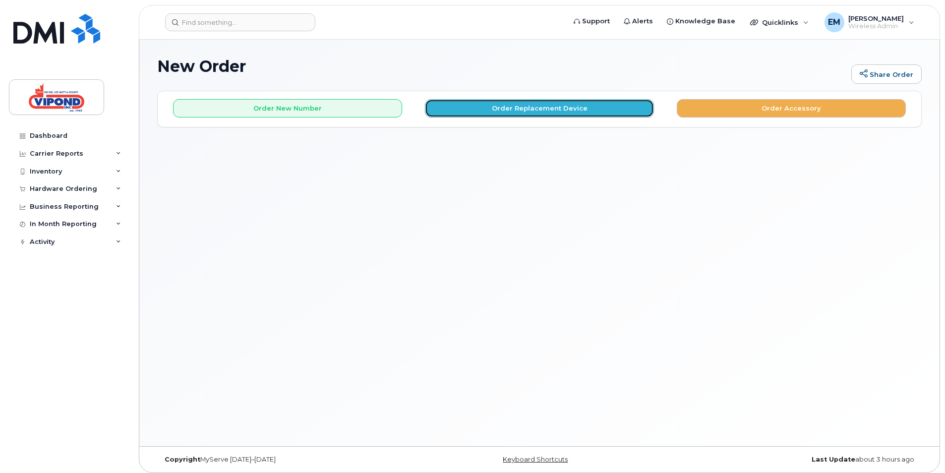
click at [541, 106] on button "Order Replacement Device" at bounding box center [539, 108] width 229 height 18
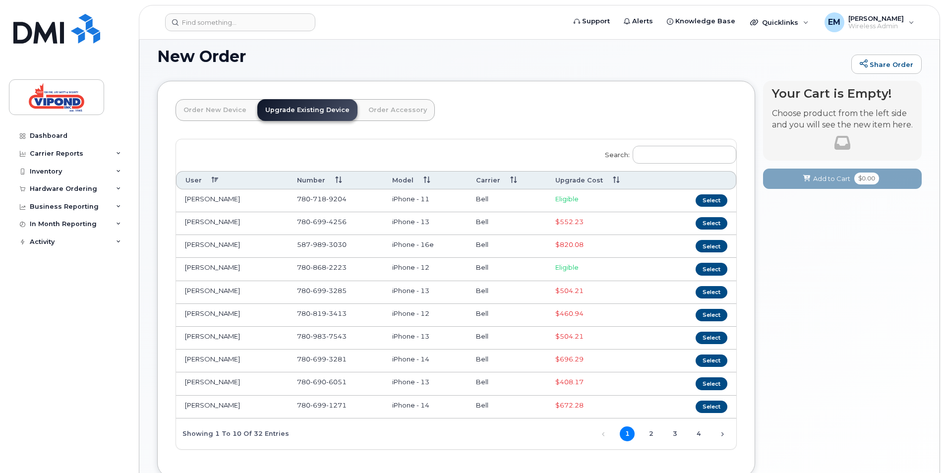
scroll to position [12, 0]
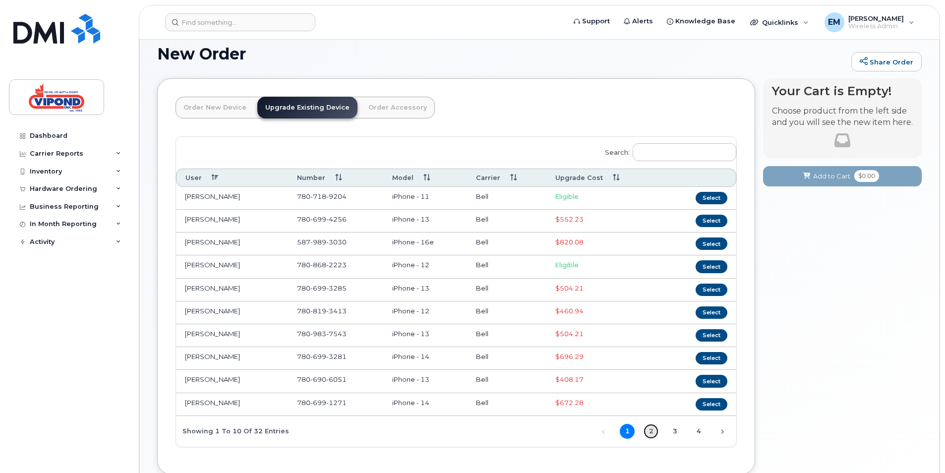
click at [647, 432] on link "2" at bounding box center [650, 431] width 15 height 15
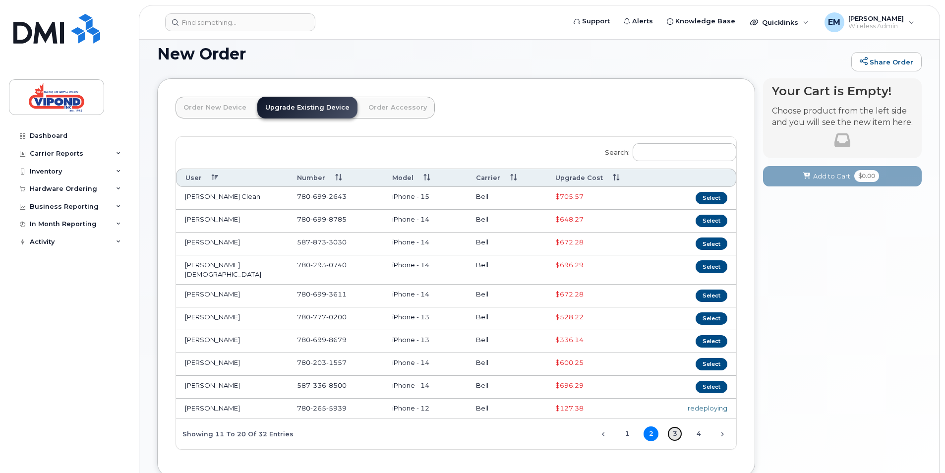
click at [673, 427] on link "3" at bounding box center [674, 433] width 15 height 15
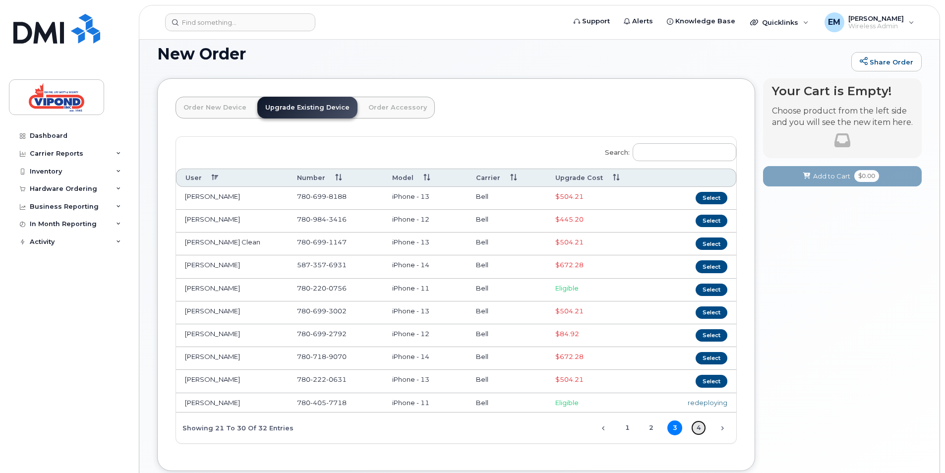
click at [694, 426] on link "4" at bounding box center [698, 427] width 15 height 15
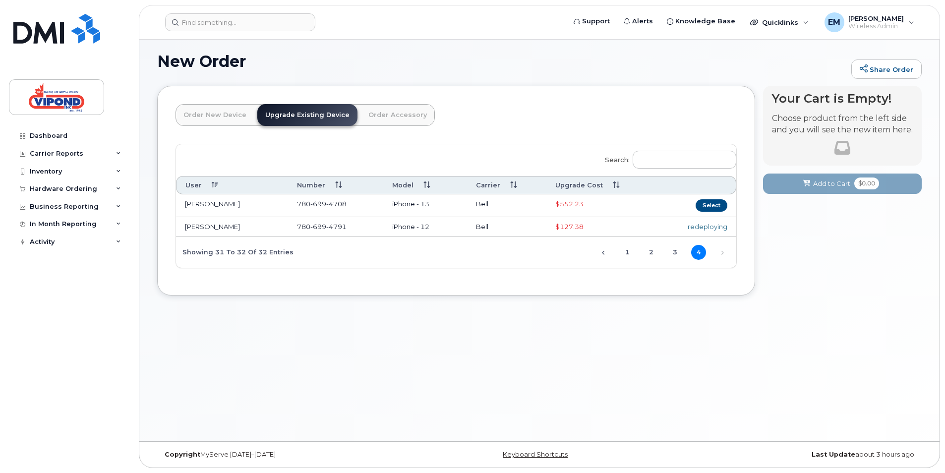
scroll to position [5, 0]
click at [328, 228] on span "4791" at bounding box center [336, 227] width 20 height 8
click at [205, 226] on td "Ziad Ammar" at bounding box center [232, 227] width 112 height 20
click at [188, 228] on td "Ziad Ammar" at bounding box center [232, 227] width 112 height 20
click at [283, 116] on link "Upgrade Existing Device" at bounding box center [307, 115] width 100 height 22
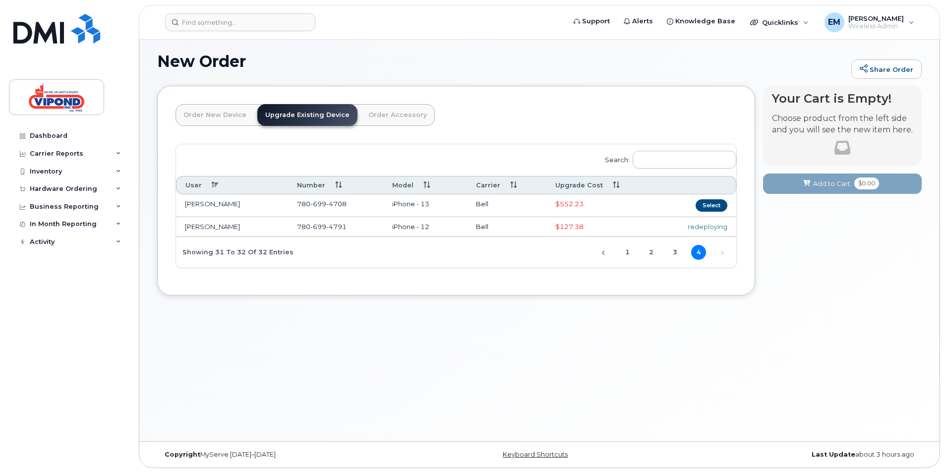
click at [694, 225] on div "redeploying" at bounding box center [696, 226] width 61 height 9
click at [572, 223] on span "$127.38" at bounding box center [569, 227] width 28 height 8
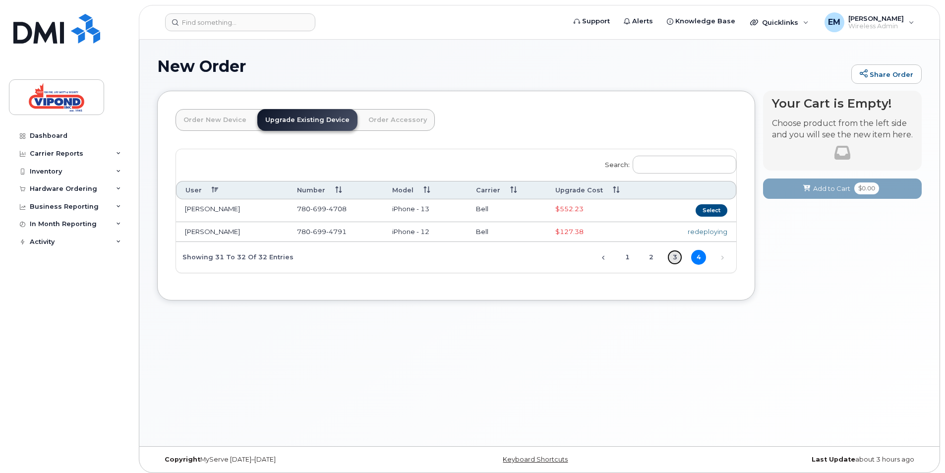
click at [672, 256] on link "3" at bounding box center [674, 257] width 15 height 15
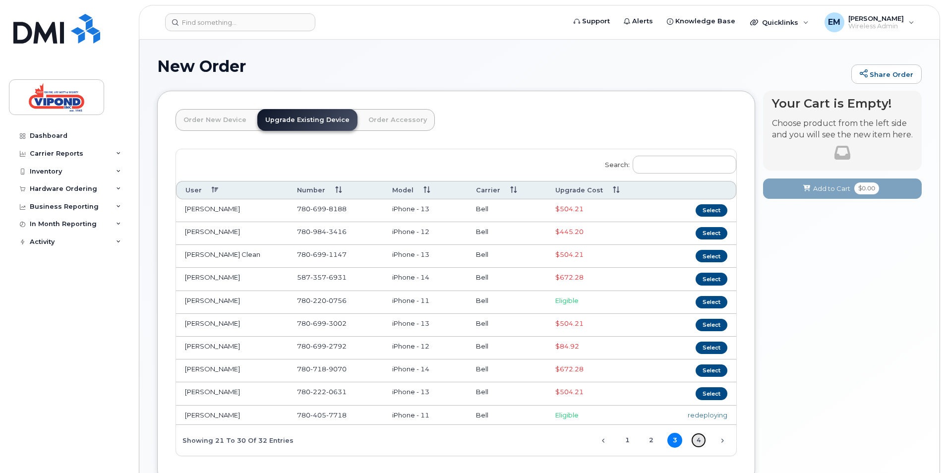
click at [700, 443] on link "4" at bounding box center [698, 440] width 15 height 15
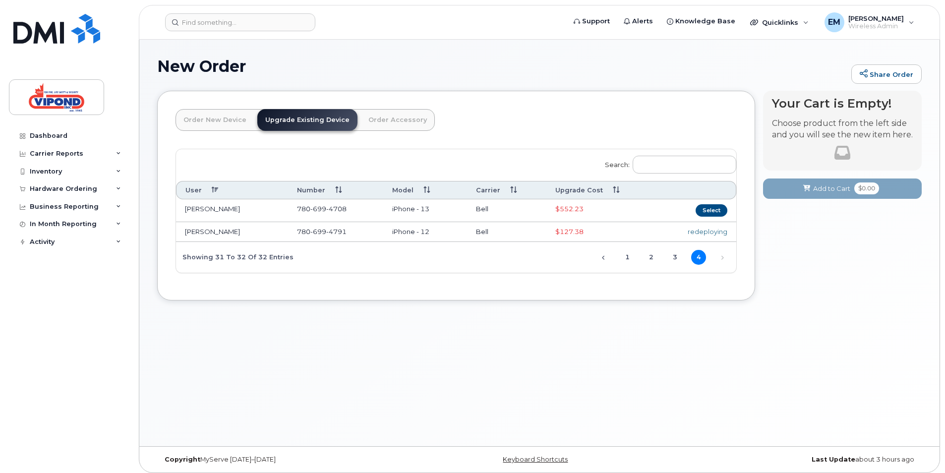
click at [705, 231] on div "redeploying" at bounding box center [696, 231] width 61 height 9
click at [51, 188] on div "Hardware Ordering" at bounding box center [63, 189] width 67 height 8
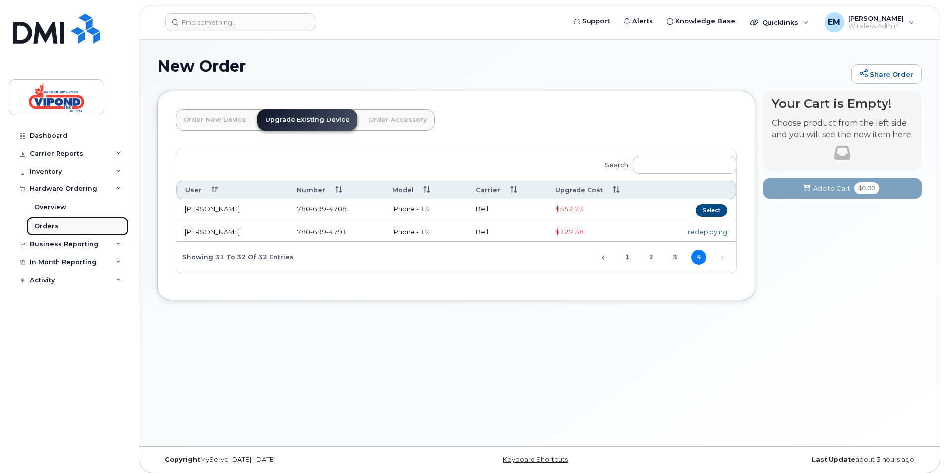
click at [47, 227] on div "Orders" at bounding box center [46, 226] width 24 height 9
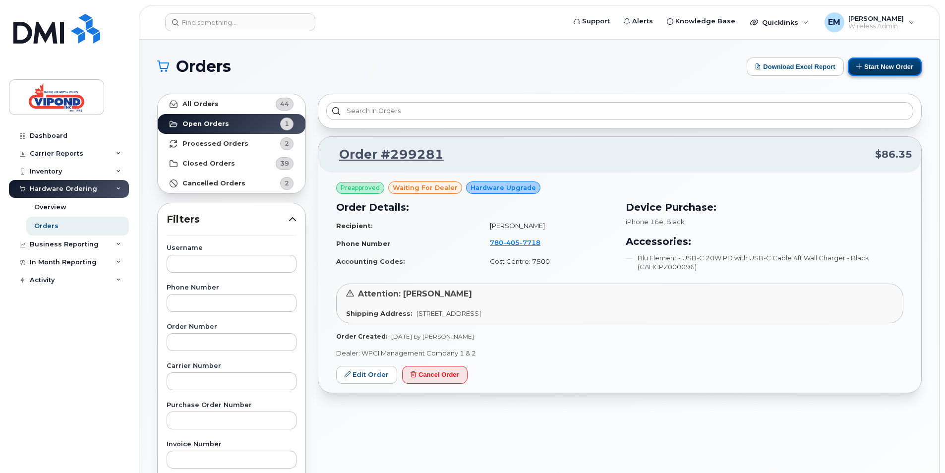
click at [881, 65] on button "Start New Order" at bounding box center [885, 67] width 74 height 18
click at [888, 71] on button "Start New Order" at bounding box center [885, 67] width 74 height 18
click at [37, 224] on div "Orders" at bounding box center [46, 226] width 24 height 9
click at [178, 302] on input "text" at bounding box center [232, 303] width 130 height 18
type input "7806994791"
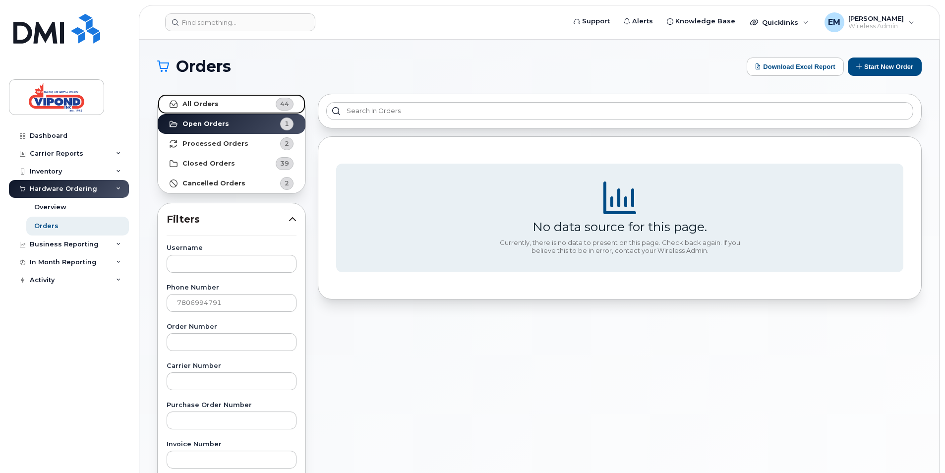
click at [194, 107] on strong "All Orders" at bounding box center [200, 104] width 36 height 8
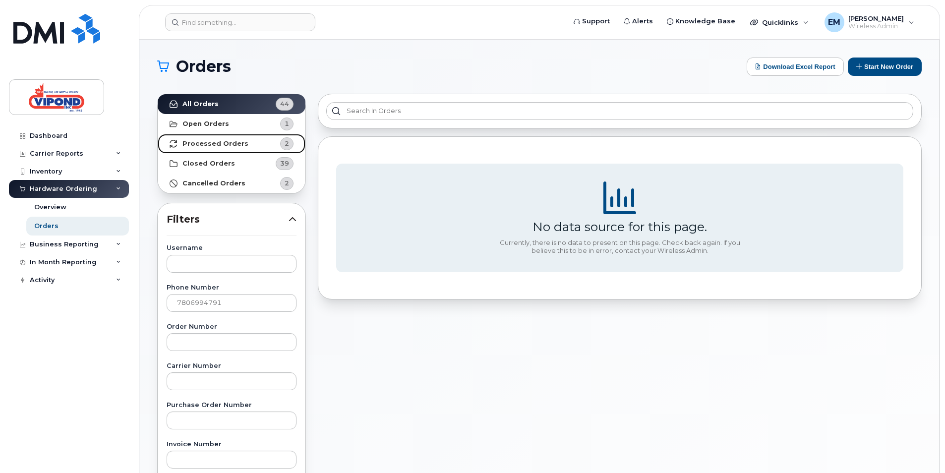
click at [188, 146] on strong "Processed Orders" at bounding box center [215, 144] width 66 height 8
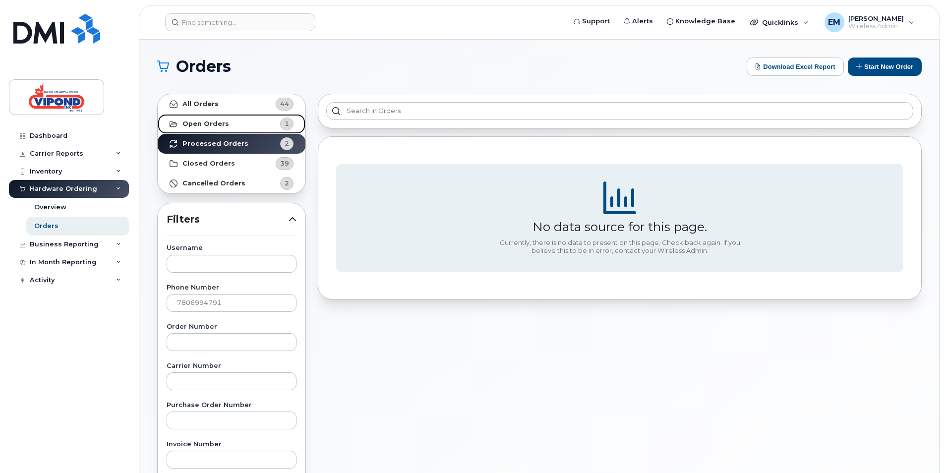
click at [190, 128] on link "Open Orders 1" at bounding box center [232, 124] width 148 height 20
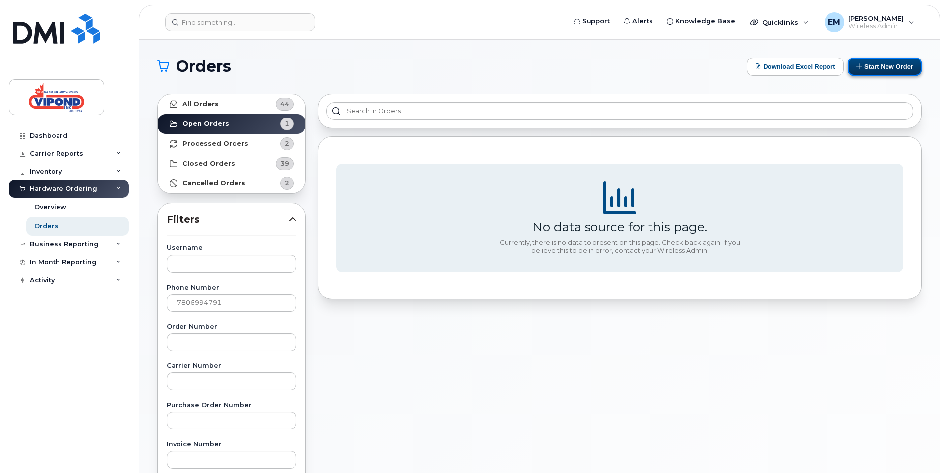
click at [871, 70] on button "Start New Order" at bounding box center [885, 67] width 74 height 18
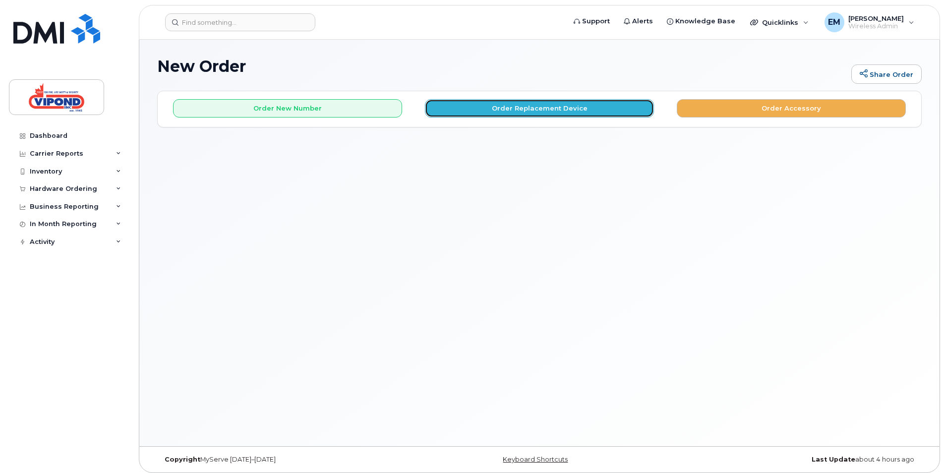
click at [529, 108] on button "Order Replacement Device" at bounding box center [539, 108] width 229 height 18
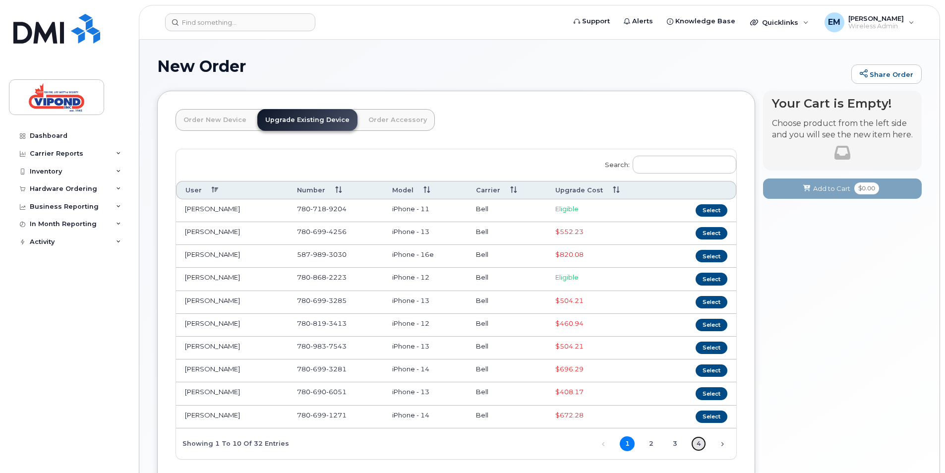
click at [698, 445] on link "4" at bounding box center [698, 443] width 15 height 15
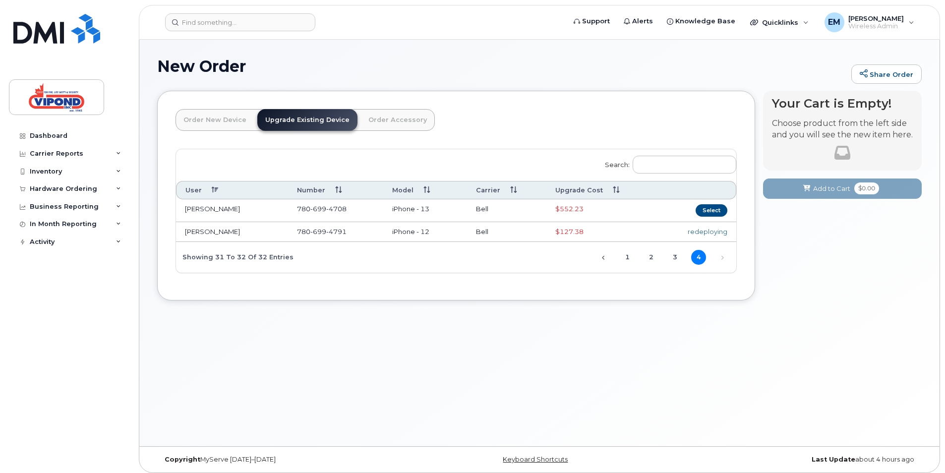
click at [323, 229] on span "699" at bounding box center [318, 232] width 16 height 8
click at [373, 255] on div "Search: User Number Model Carrier Upgrade Cost Wyatt Thorson 780 699 4708 iPhon…" at bounding box center [456, 210] width 560 height 123
click at [700, 232] on div "redeploying" at bounding box center [696, 231] width 61 height 9
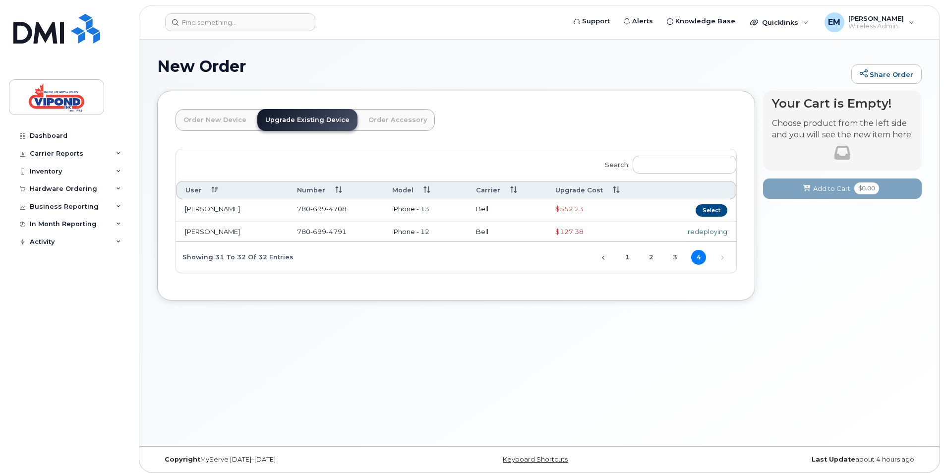
click at [218, 117] on link "Order New Device" at bounding box center [214, 120] width 79 height 22
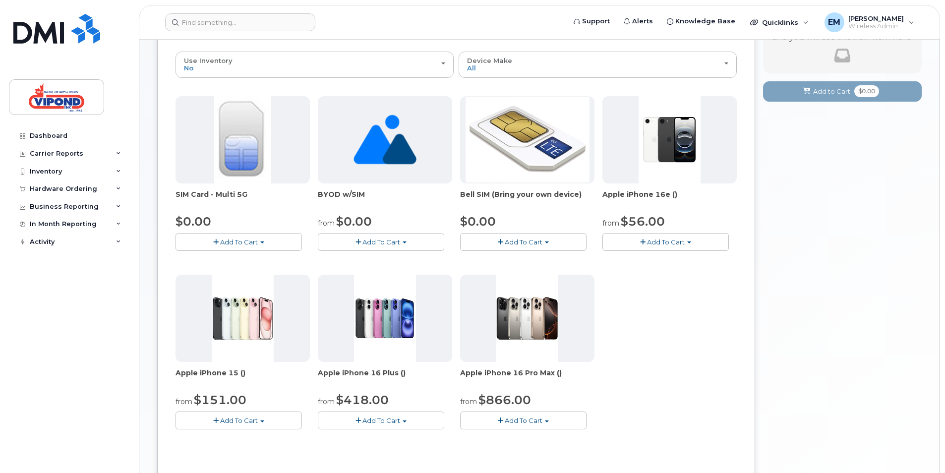
scroll to position [99, 0]
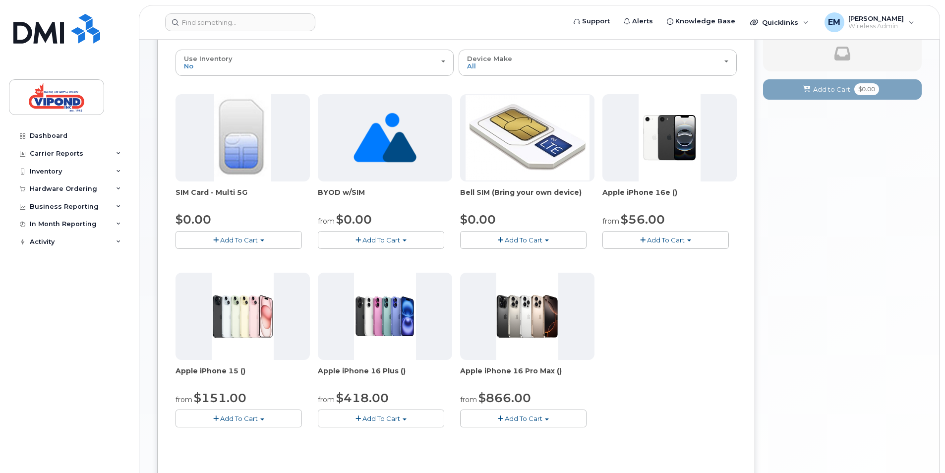
click at [657, 241] on span "Add To Cart" at bounding box center [666, 240] width 38 height 8
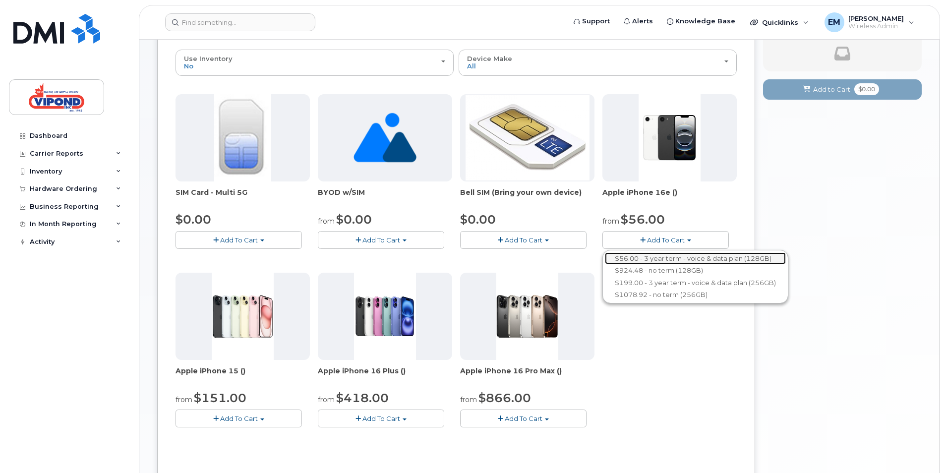
click at [653, 258] on link "$56.00 - 3 year term - voice & data plan (128GB)" at bounding box center [695, 258] width 181 height 12
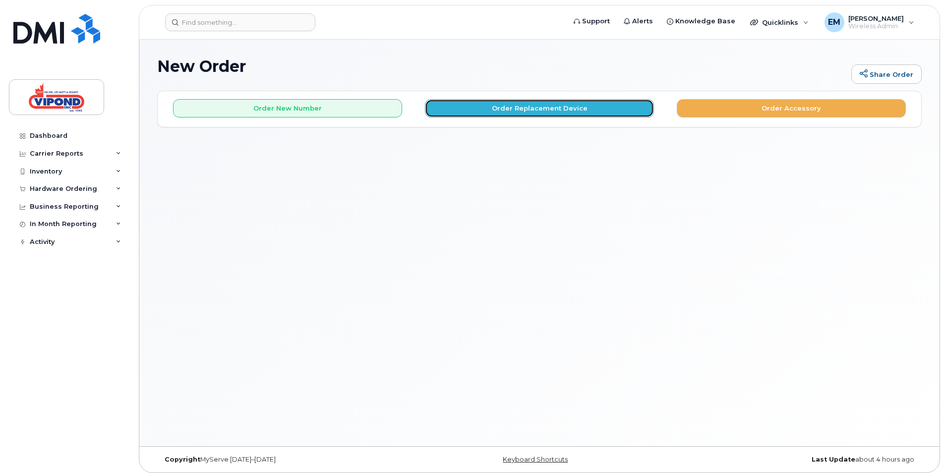
click at [518, 108] on button "Order Replacement Device" at bounding box center [539, 108] width 229 height 18
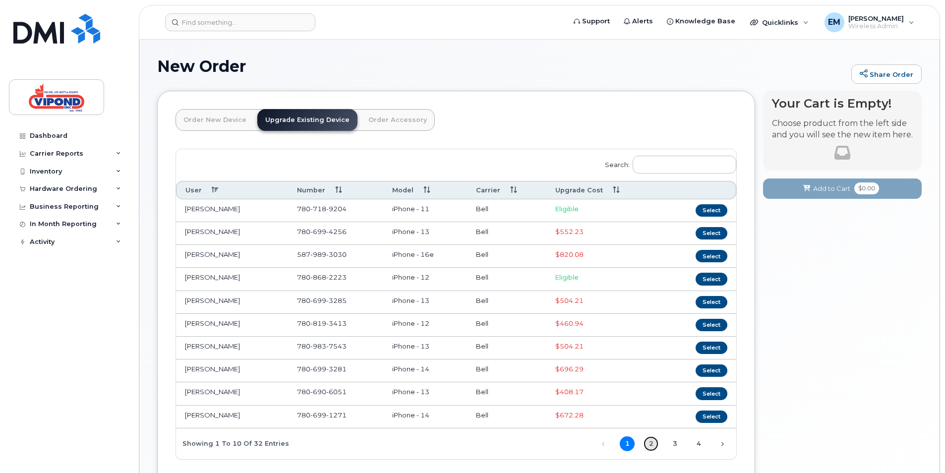
click at [647, 446] on link "2" at bounding box center [650, 443] width 15 height 15
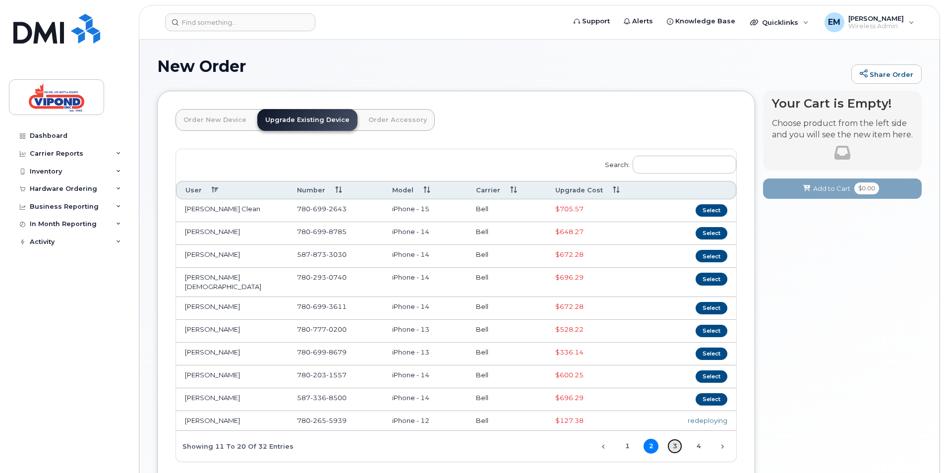
click at [677, 441] on link "3" at bounding box center [674, 446] width 15 height 15
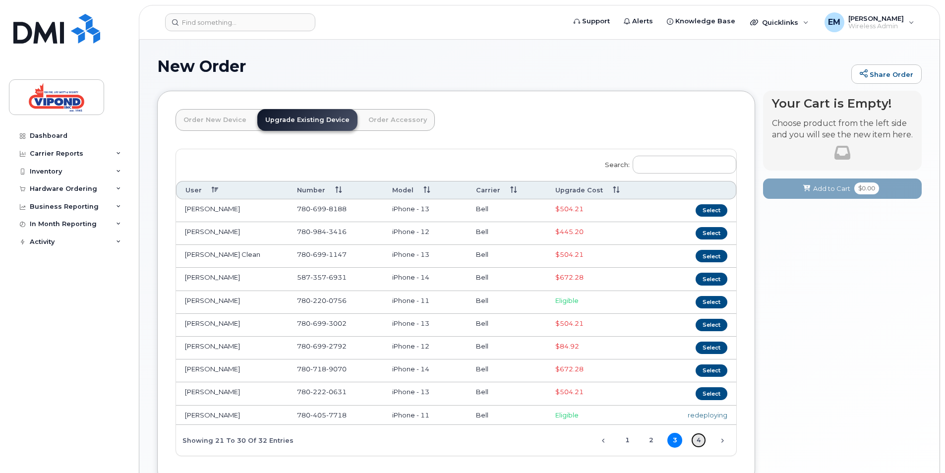
click at [697, 438] on link "4" at bounding box center [698, 440] width 15 height 15
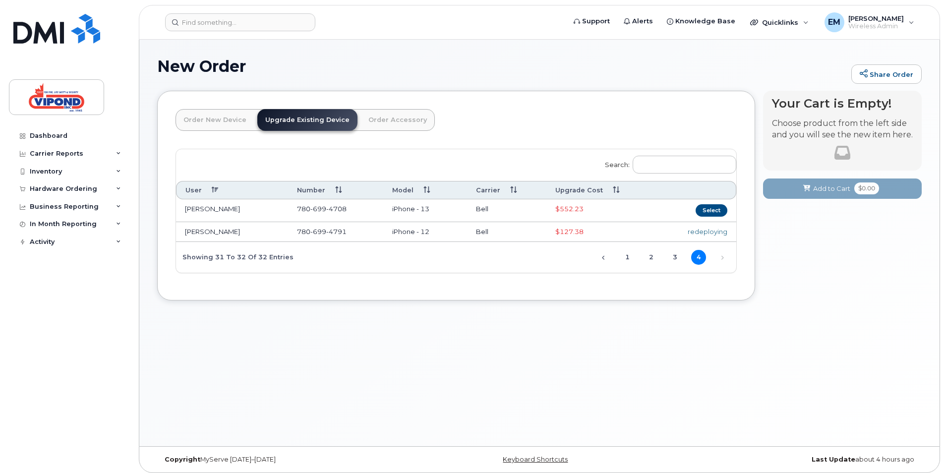
click at [708, 231] on div "redeploying" at bounding box center [696, 231] width 61 height 9
click at [653, 160] on input "Search:" at bounding box center [685, 165] width 104 height 18
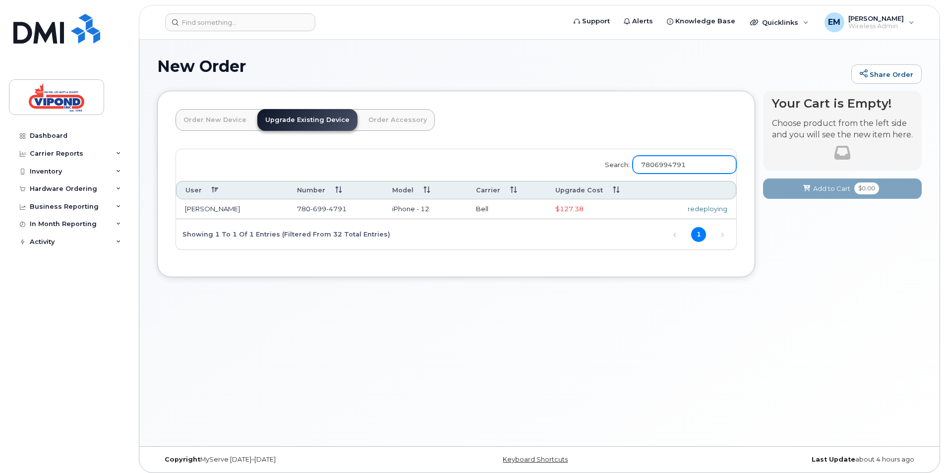
type input "7806994791"
click at [345, 207] on span "4791" at bounding box center [336, 209] width 20 height 8
click at [220, 211] on td "[PERSON_NAME]" at bounding box center [232, 209] width 112 height 20
click at [209, 209] on td "Ziad Ammar" at bounding box center [232, 209] width 112 height 20
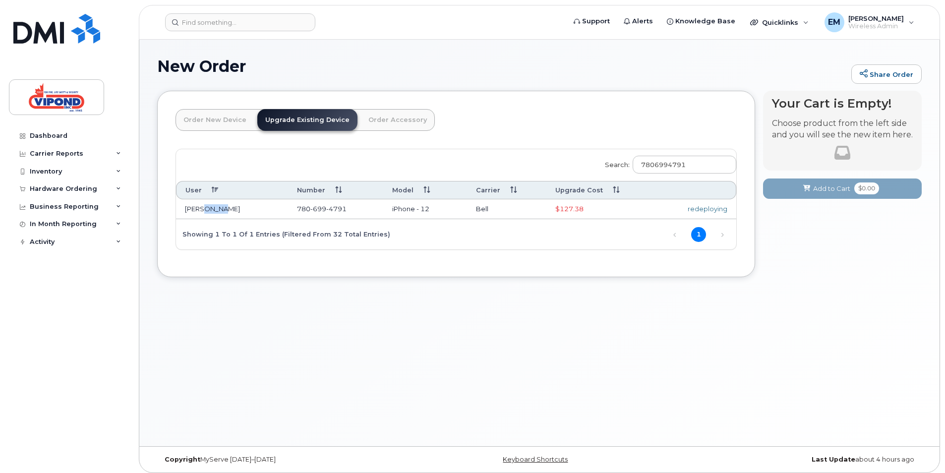
drag, startPoint x: 209, startPoint y: 209, endPoint x: 254, endPoint y: 210, distance: 45.6
click at [254, 210] on td "Ziad Ammar" at bounding box center [232, 209] width 112 height 20
click at [569, 212] on span "$127.38" at bounding box center [569, 209] width 28 height 8
click at [295, 123] on link "Upgrade Existing Device" at bounding box center [307, 120] width 100 height 22
click at [231, 235] on div "Showing 1 to 1 of 1 entries (filtered from 32 total entries)" at bounding box center [283, 234] width 214 height 17
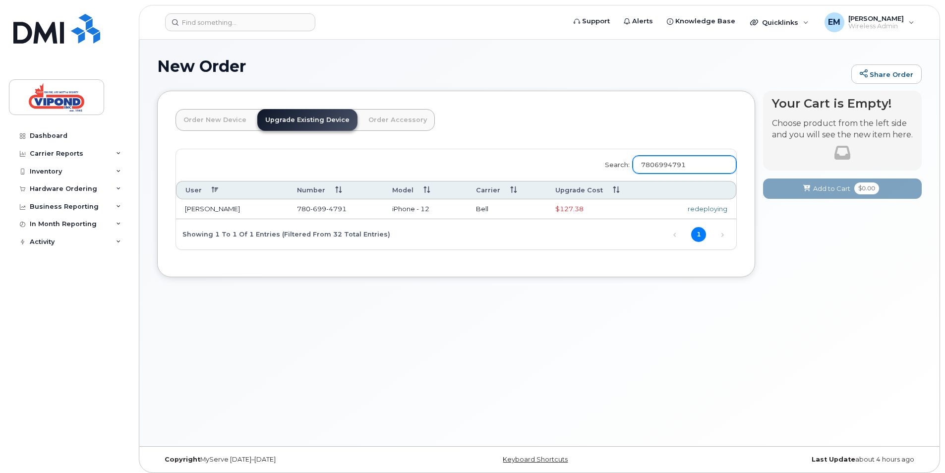
drag, startPoint x: 720, startPoint y: 168, endPoint x: 636, endPoint y: 169, distance: 83.3
click at [636, 169] on label "Search: 7806994791" at bounding box center [667, 163] width 138 height 28
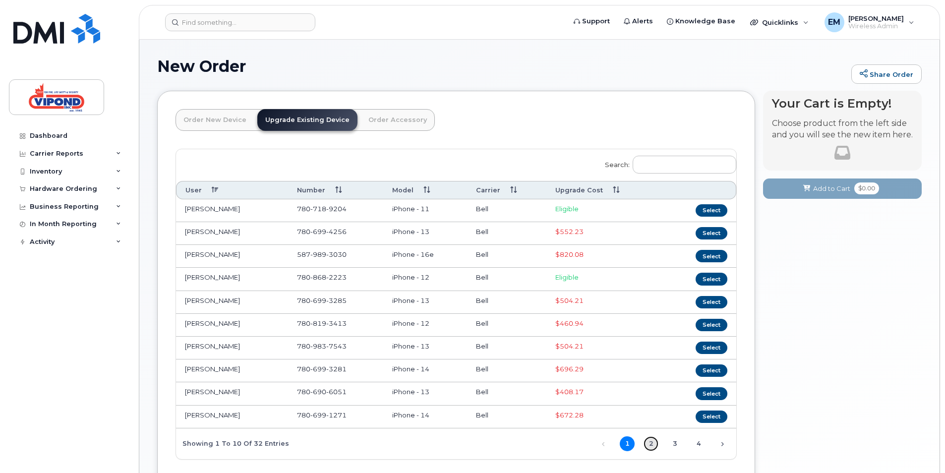
click at [647, 446] on link "2" at bounding box center [650, 443] width 15 height 15
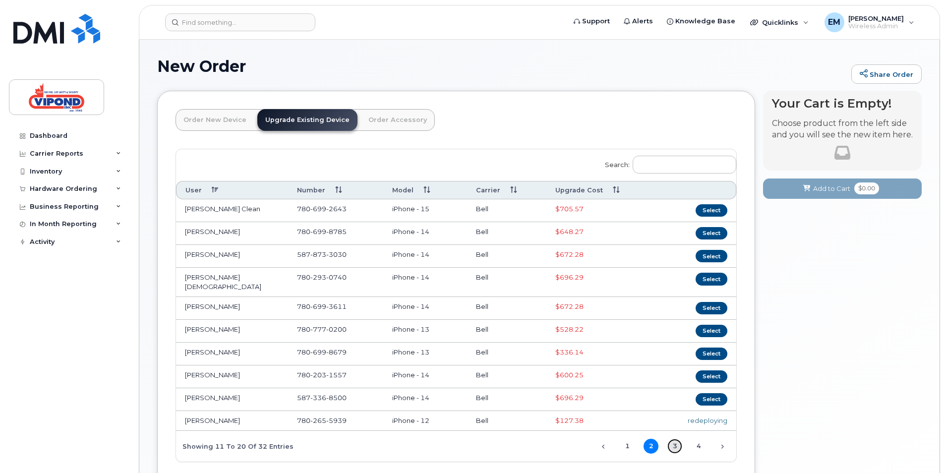
click at [672, 439] on link "3" at bounding box center [674, 446] width 15 height 15
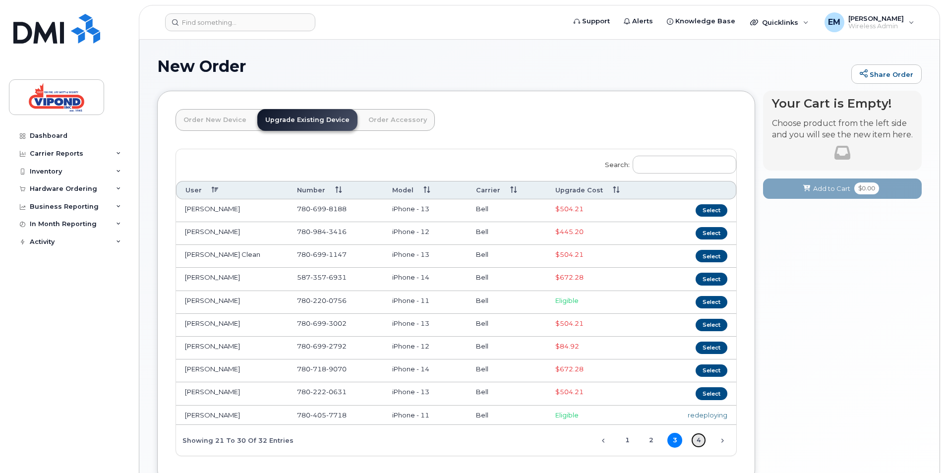
click at [701, 444] on link "4" at bounding box center [698, 440] width 15 height 15
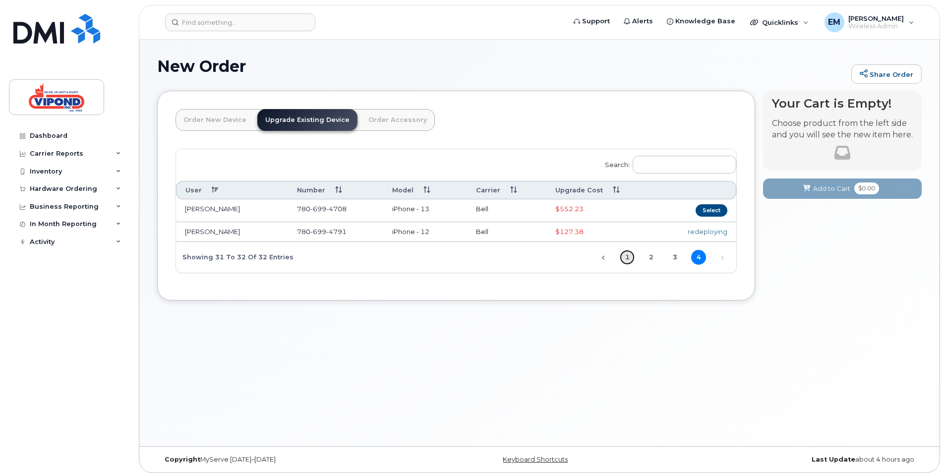
click at [628, 255] on link "1" at bounding box center [627, 257] width 15 height 15
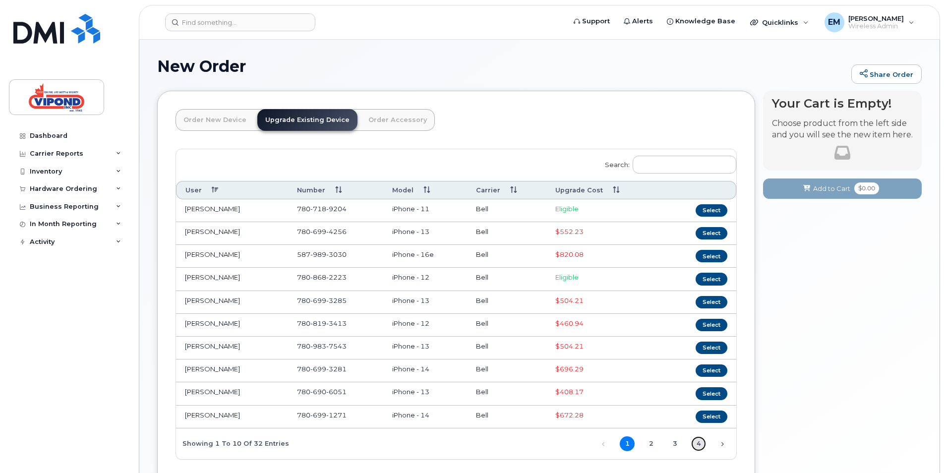
click at [694, 446] on link "4" at bounding box center [698, 443] width 15 height 15
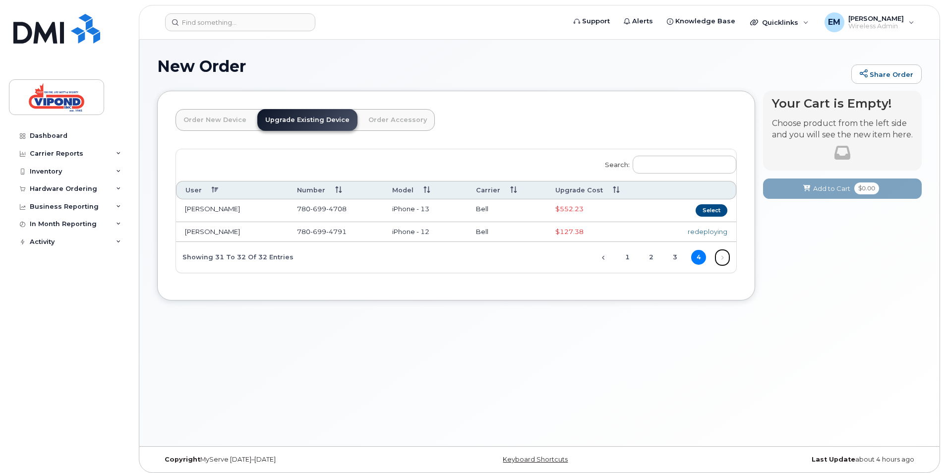
click at [722, 254] on link "Next" at bounding box center [722, 257] width 15 height 15
click at [626, 259] on link "1" at bounding box center [627, 257] width 15 height 15
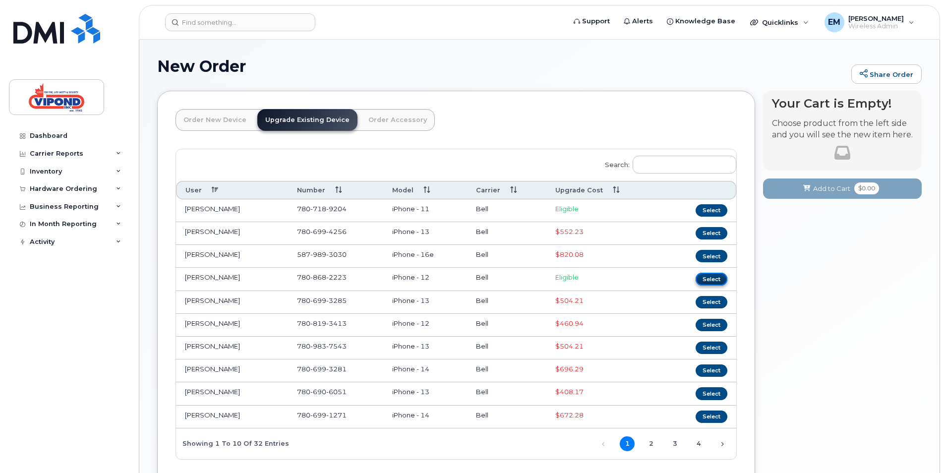
click at [716, 278] on button "Select" at bounding box center [711, 279] width 32 height 12
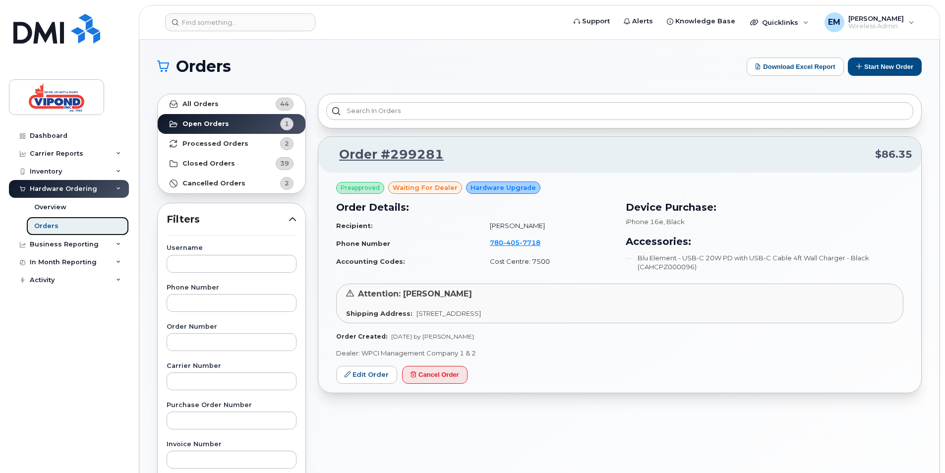
click at [37, 230] on div "Orders" at bounding box center [46, 226] width 24 height 9
click at [50, 223] on div "Orders" at bounding box center [46, 226] width 24 height 9
click at [194, 104] on strong "All Orders" at bounding box center [200, 104] width 36 height 8
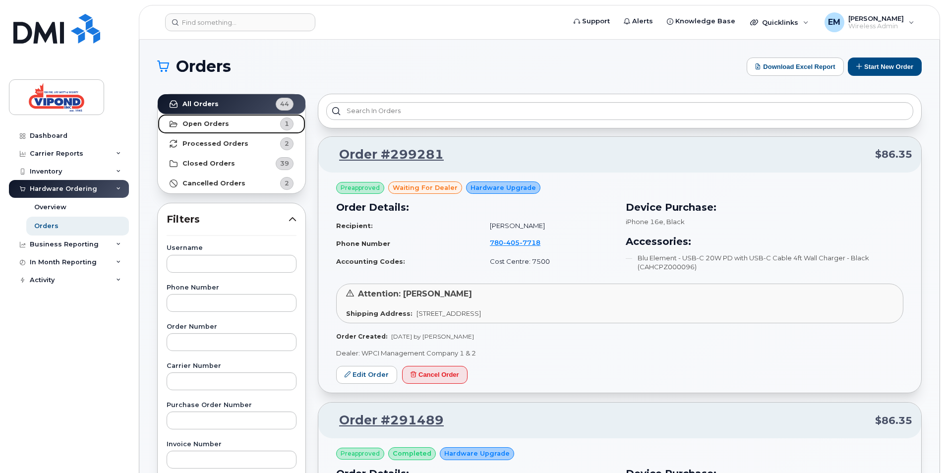
click at [198, 125] on strong "Open Orders" at bounding box center [205, 124] width 47 height 8
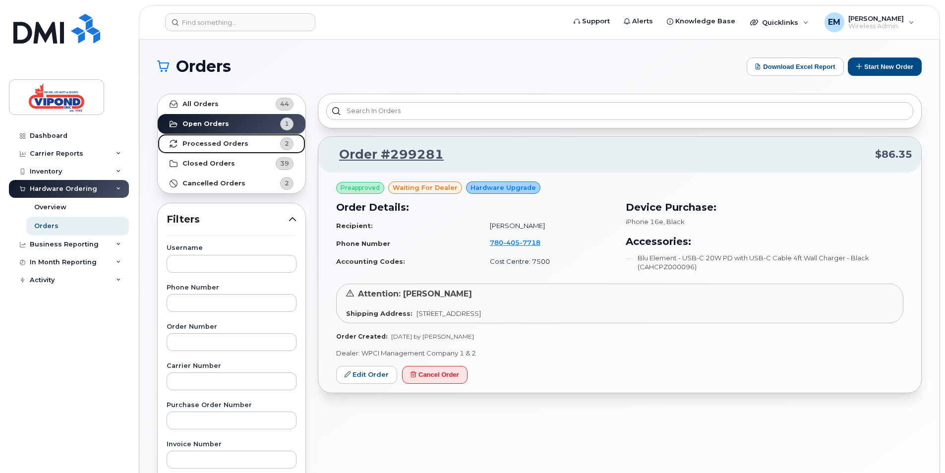
click at [199, 144] on strong "Processed Orders" at bounding box center [215, 144] width 66 height 8
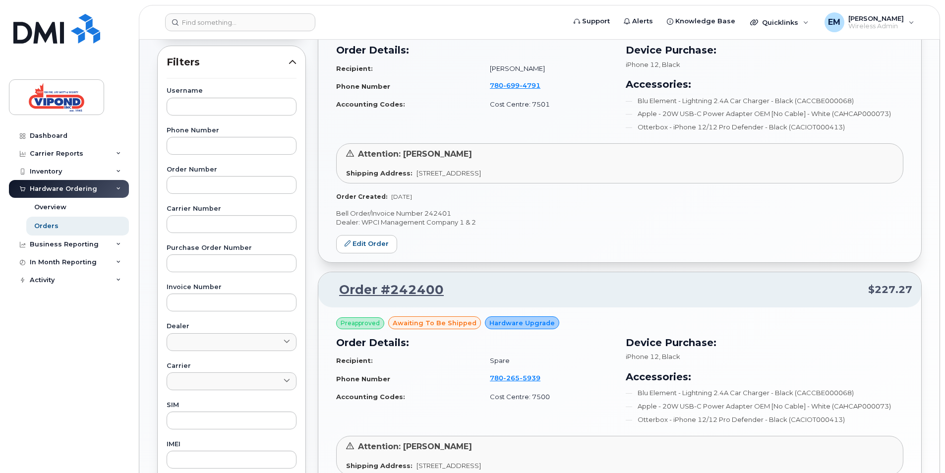
scroll to position [132, 0]
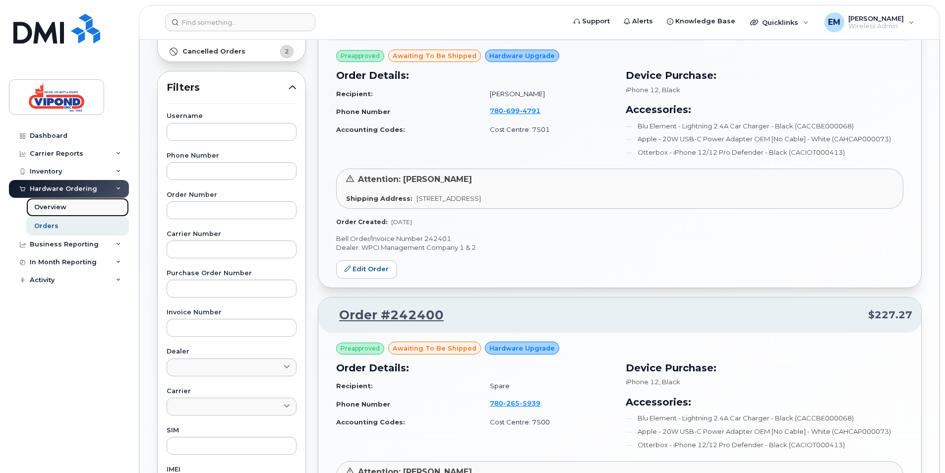
click at [48, 206] on div "Overview" at bounding box center [50, 207] width 32 height 9
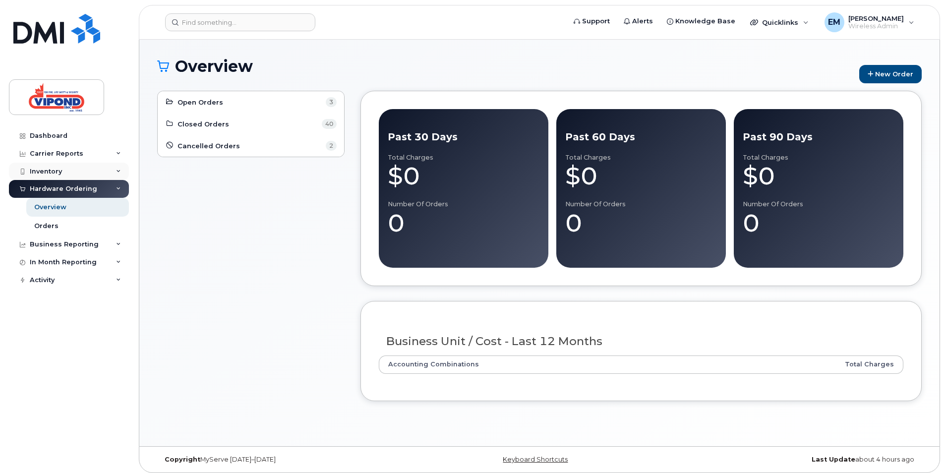
click at [47, 170] on div "Inventory" at bounding box center [46, 172] width 32 height 8
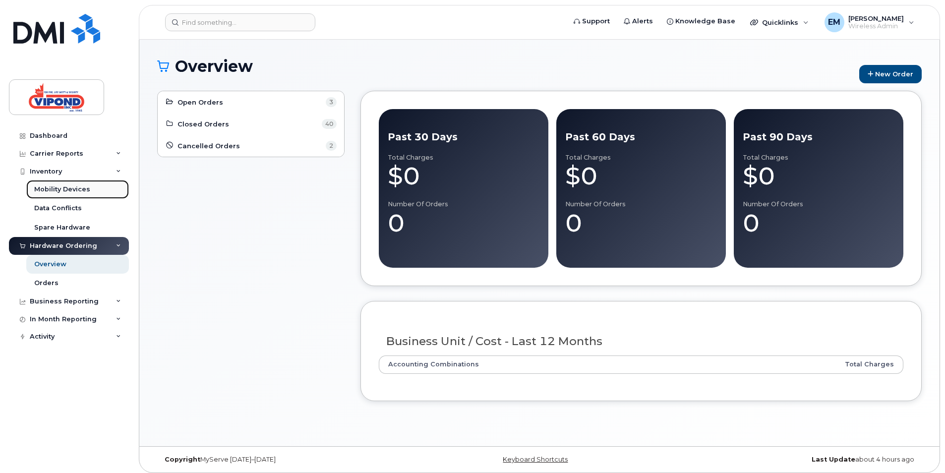
click at [50, 190] on div "Mobility Devices" at bounding box center [62, 189] width 56 height 9
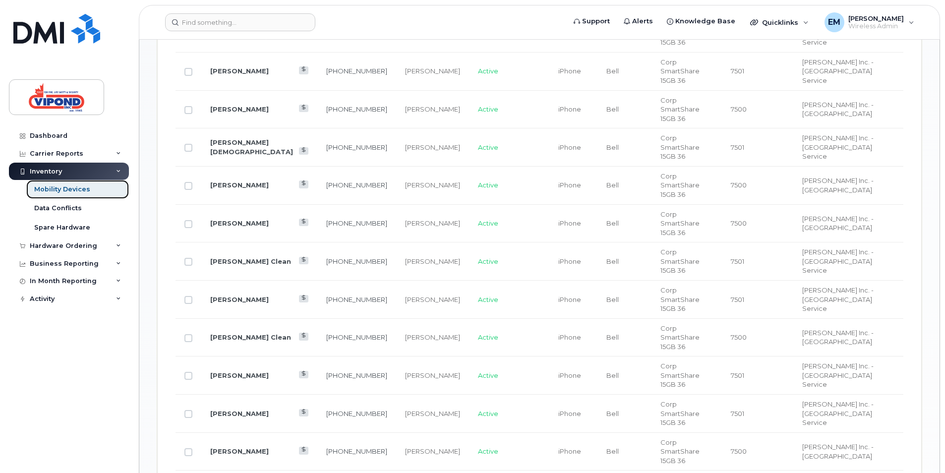
scroll to position [712, 0]
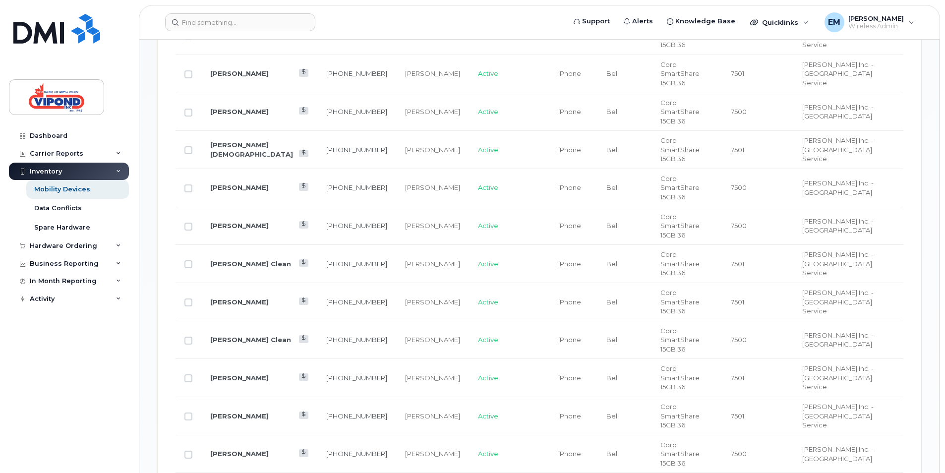
checkbox input "true"
